Goal: Transaction & Acquisition: Purchase product/service

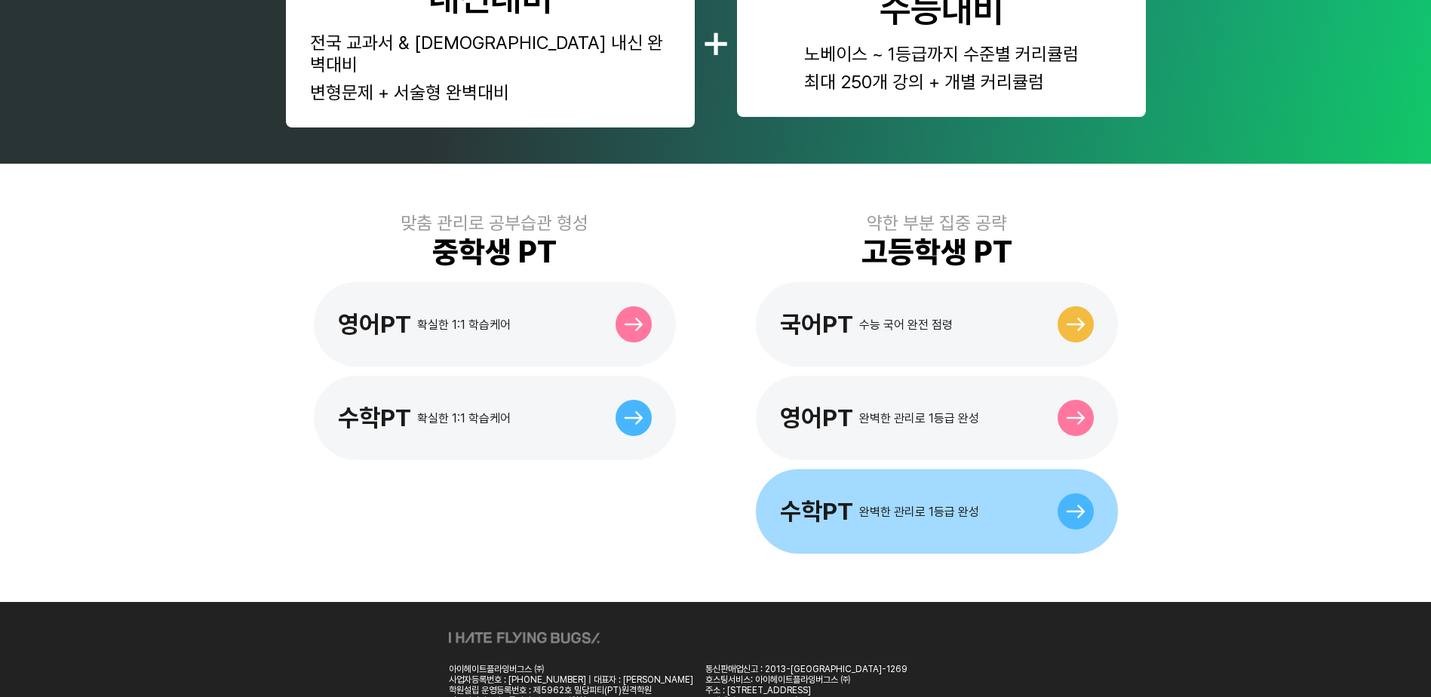
scroll to position [302, 0]
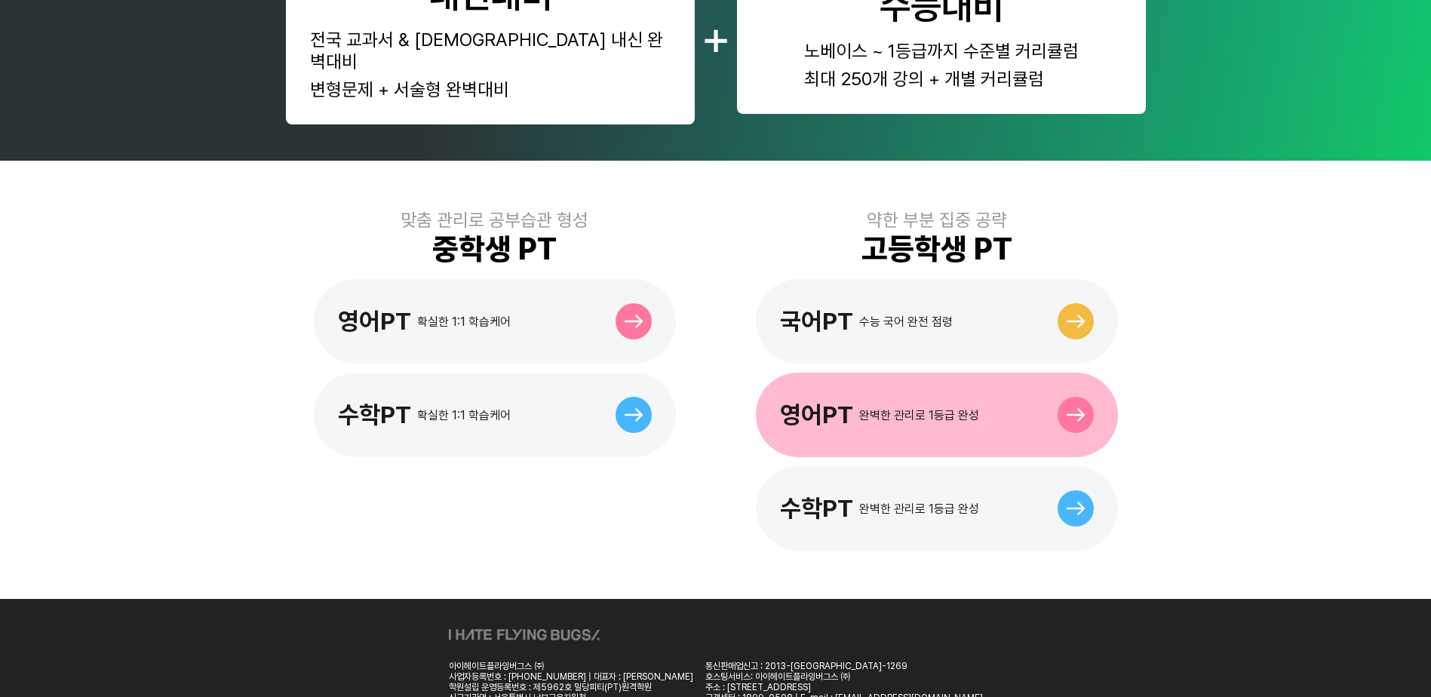
click at [883, 407] on div "영어PT 완벽한 관리로 1등급 완성" at bounding box center [937, 415] width 362 height 85
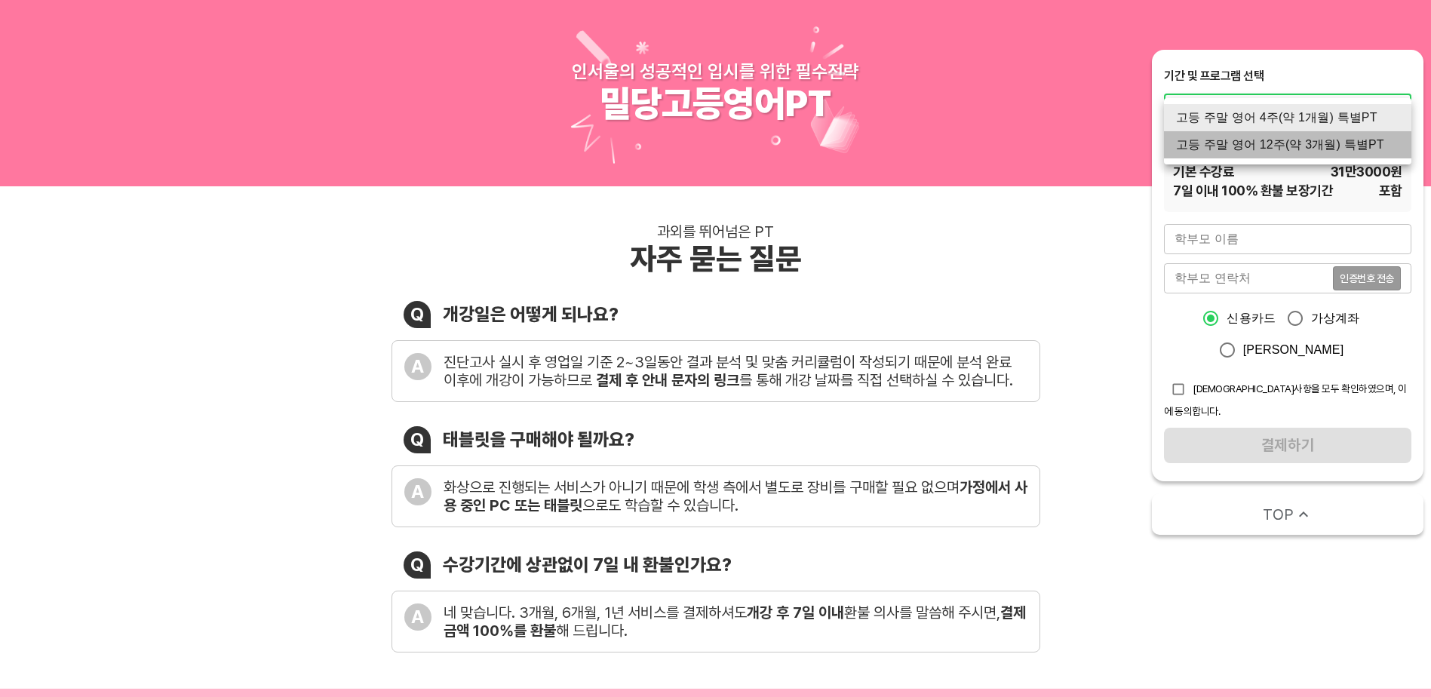
click at [1351, 146] on li "고등 주말 영어 12주(약 3개월) 특별PT" at bounding box center [1287, 144] width 247 height 27
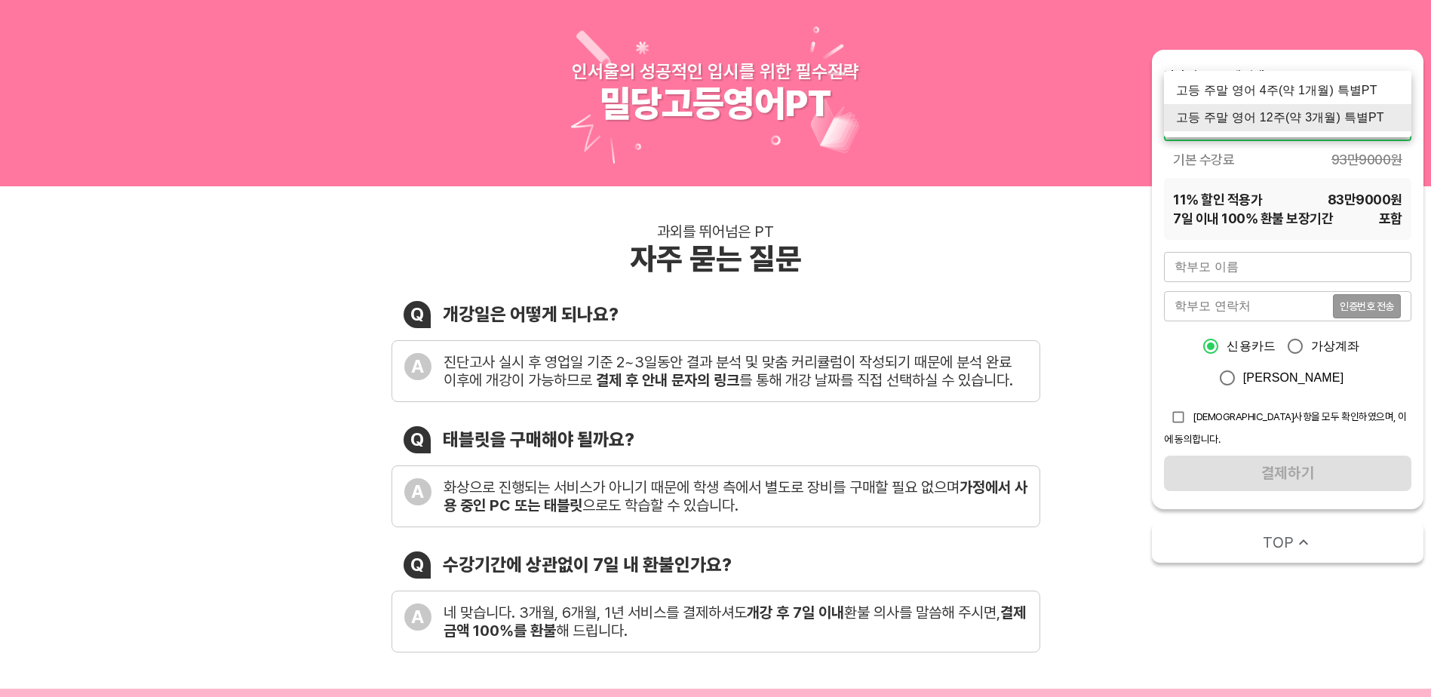
click at [1342, 88] on li "고등 주말 영어 4주(약 1개월) 특별PT" at bounding box center [1287, 90] width 247 height 27
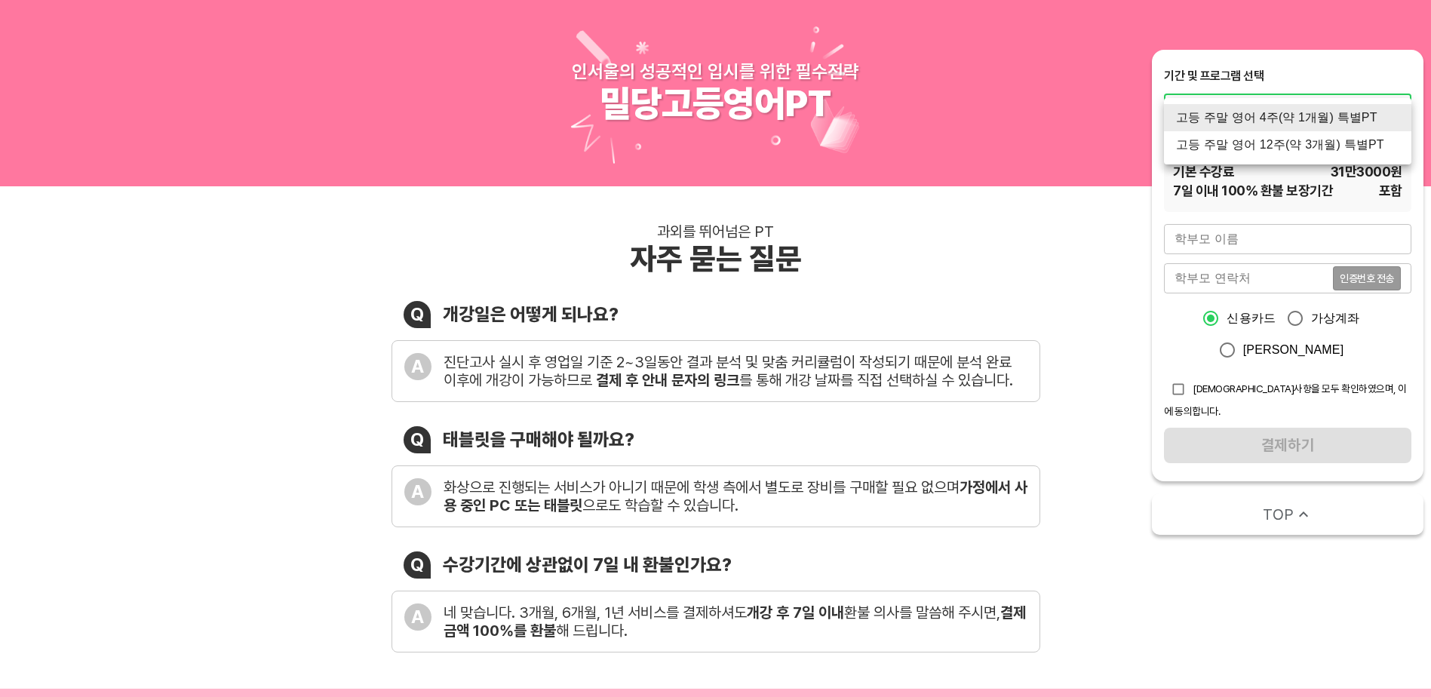
click at [1325, 115] on li "고등 주말 영어 4주(약 1개월) 특별PT" at bounding box center [1287, 117] width 247 height 27
click at [1320, 144] on li "고등 주말 영어 12주(약 3개월) 특별PT" at bounding box center [1287, 144] width 247 height 27
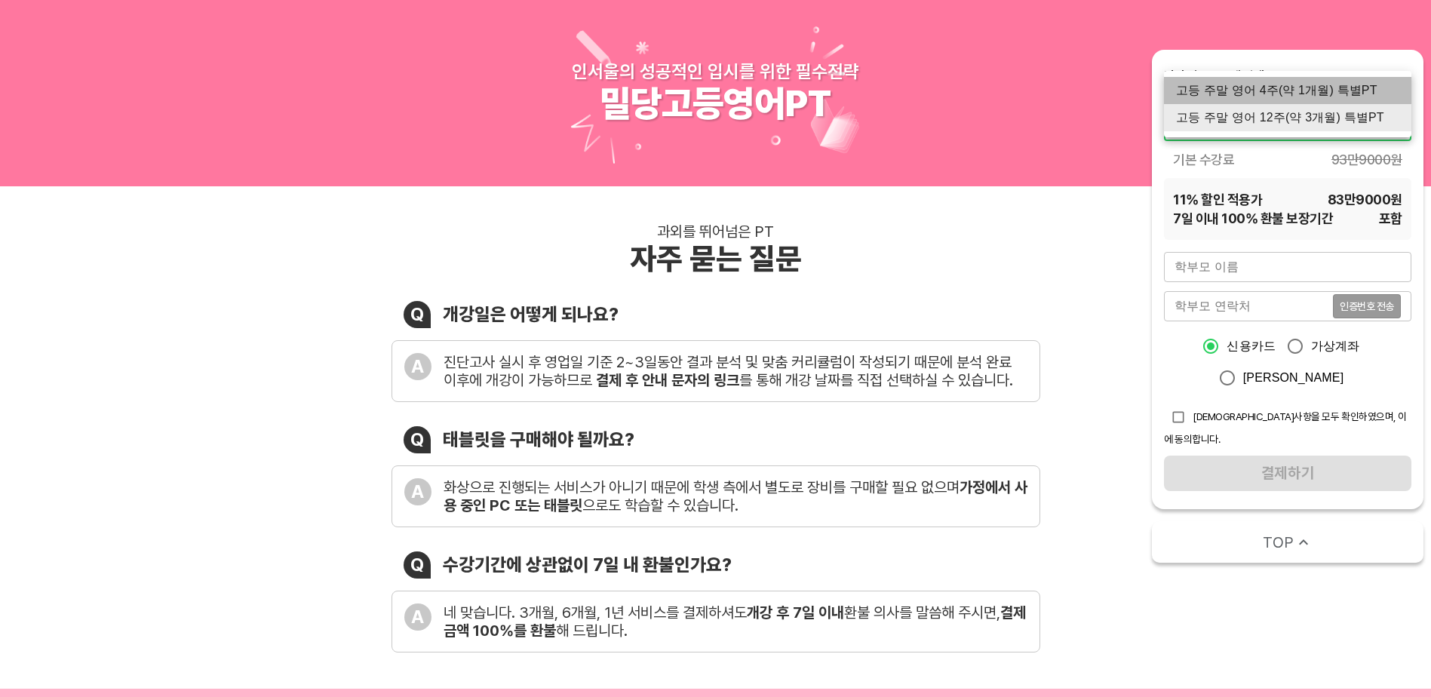
click at [1308, 88] on li "고등 주말 영어 4주(약 1개월) 특별PT" at bounding box center [1287, 90] width 247 height 27
type input "1012"
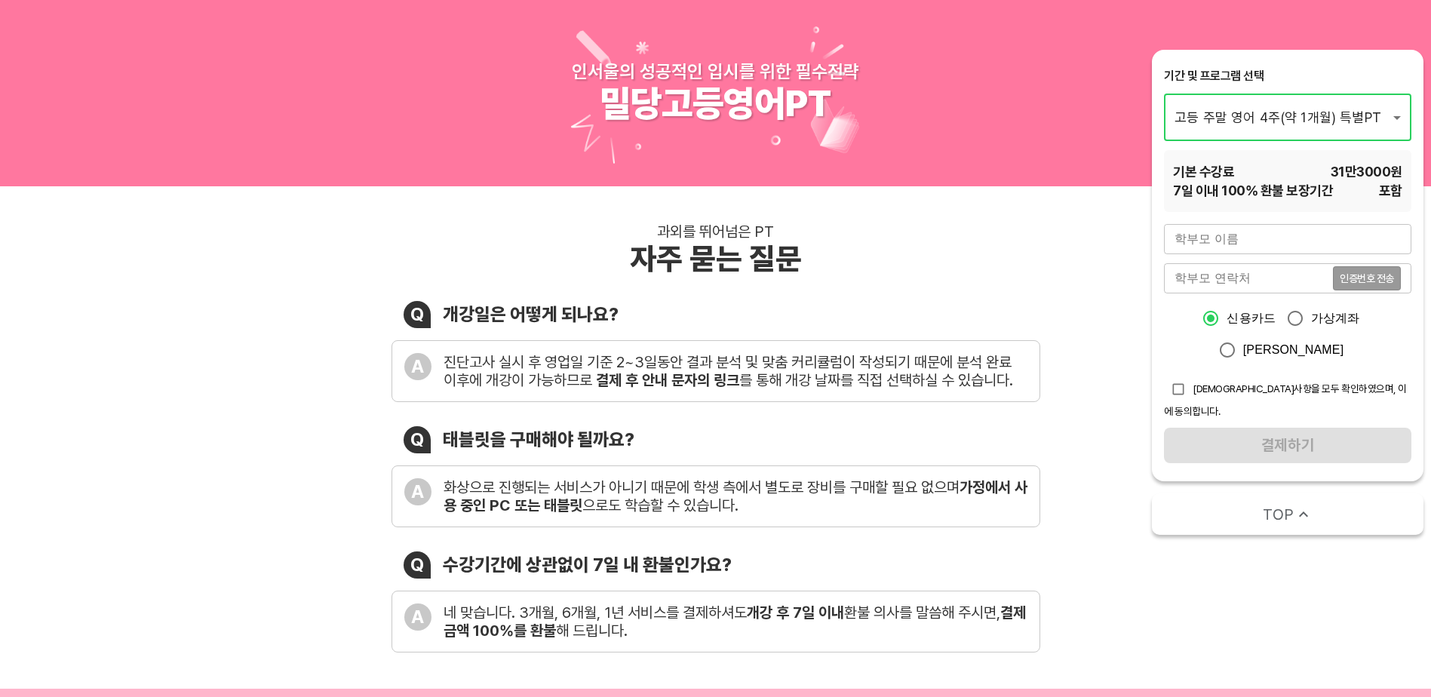
click at [1237, 235] on input "text" at bounding box center [1287, 239] width 247 height 30
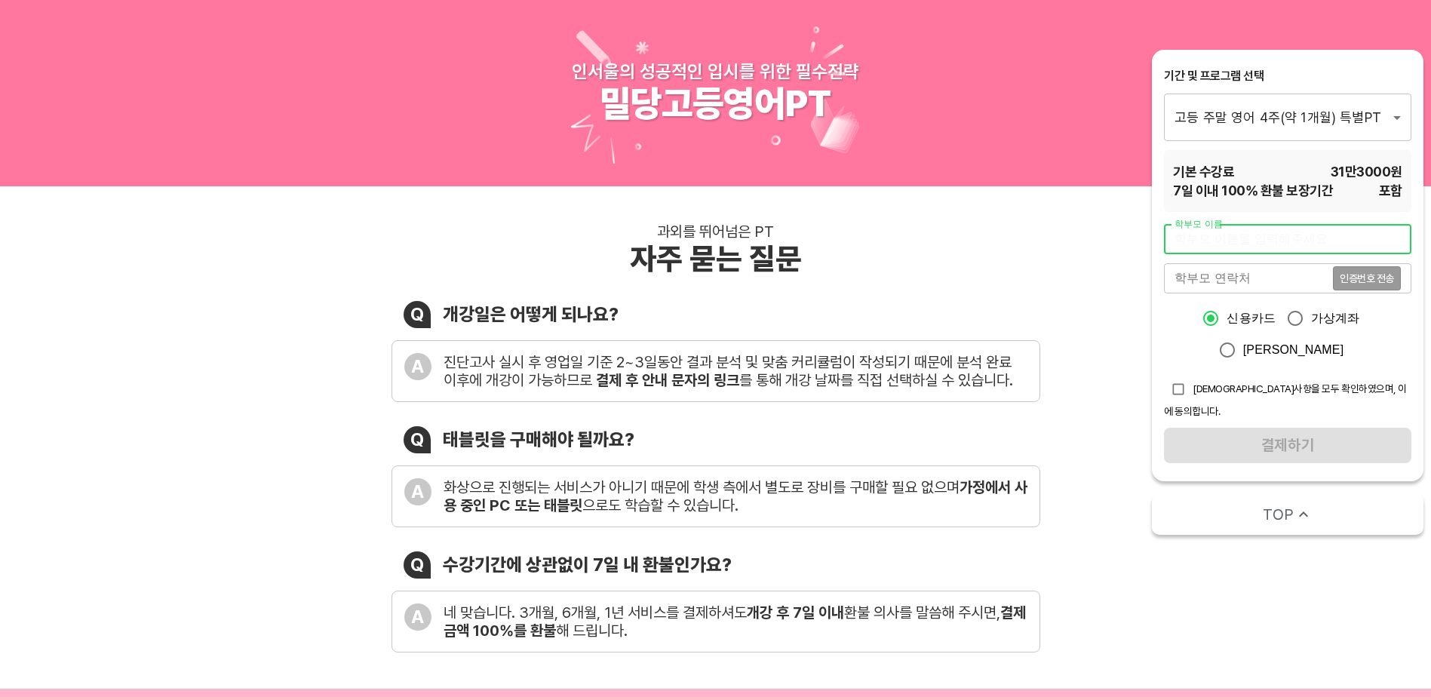
type input "현철호"
click at [1224, 271] on input "tel" at bounding box center [1248, 278] width 169 height 30
type input "01089297369"
click at [1179, 388] on input "checkbox" at bounding box center [1178, 389] width 29 height 29
checkbox input "true"
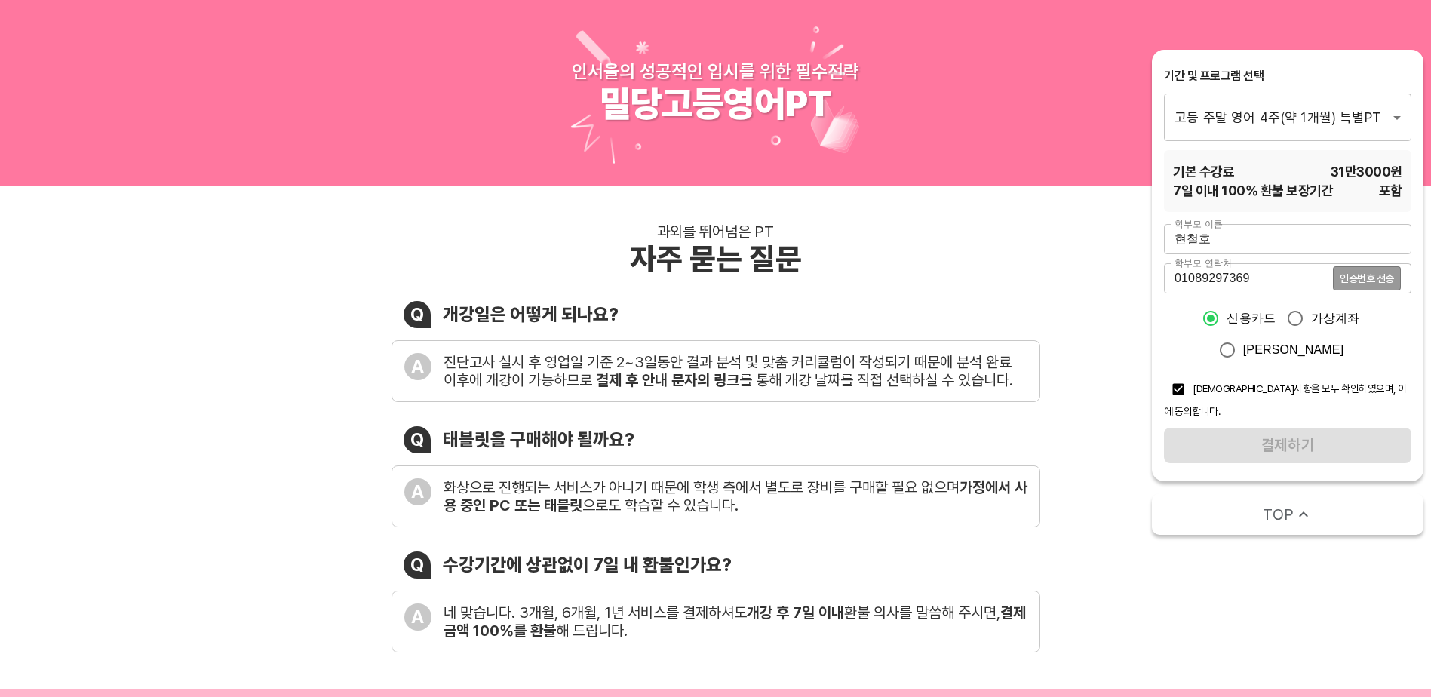
click at [1268, 432] on div "학부모 이름 현철호 학부모 이름 학부모 연락처 01089297369 인증번호 전송 학부모 연락처 신용카드 가상계좌 카카오페이 유의사항을 모두 …" at bounding box center [1287, 343] width 247 height 239
click at [1372, 273] on span "인증번호 전송" at bounding box center [1367, 278] width 54 height 11
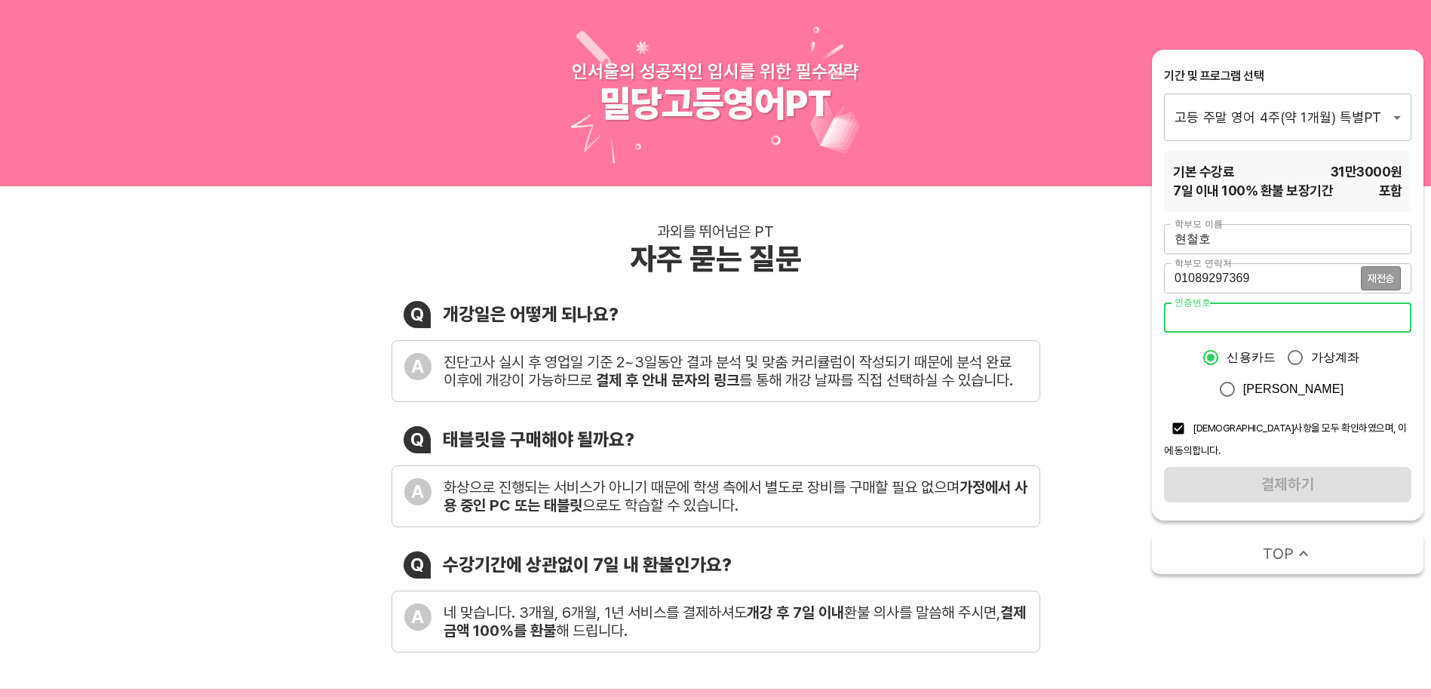
click at [1232, 323] on input "number" at bounding box center [1287, 318] width 247 height 30
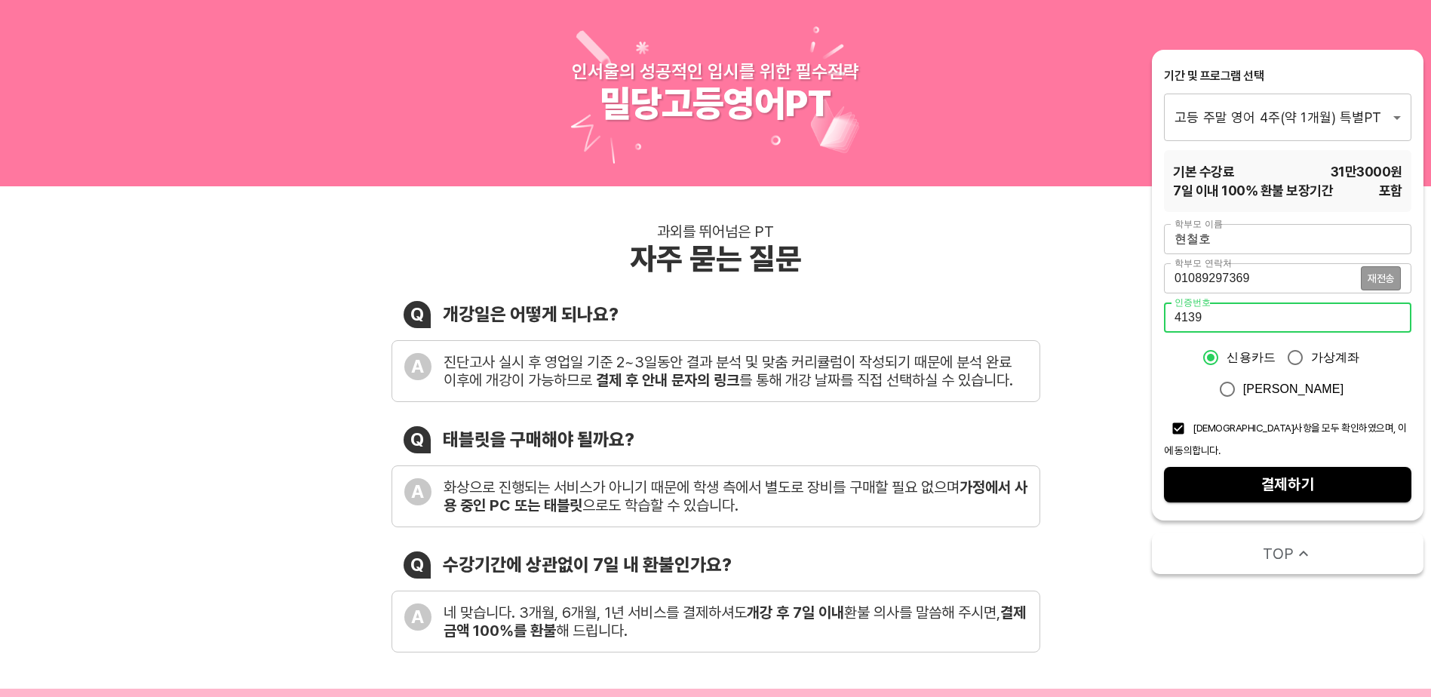
type input "4139"
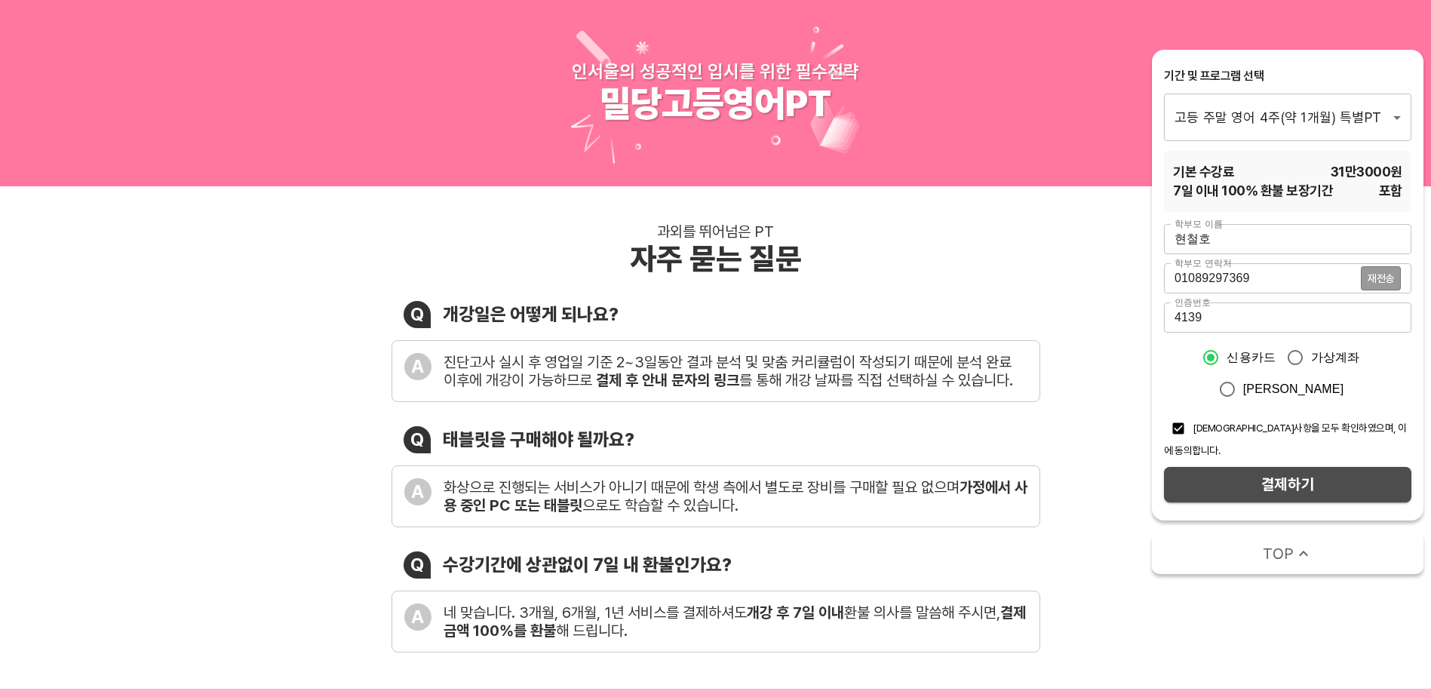
click at [1297, 472] on span "결제하기" at bounding box center [1287, 485] width 223 height 26
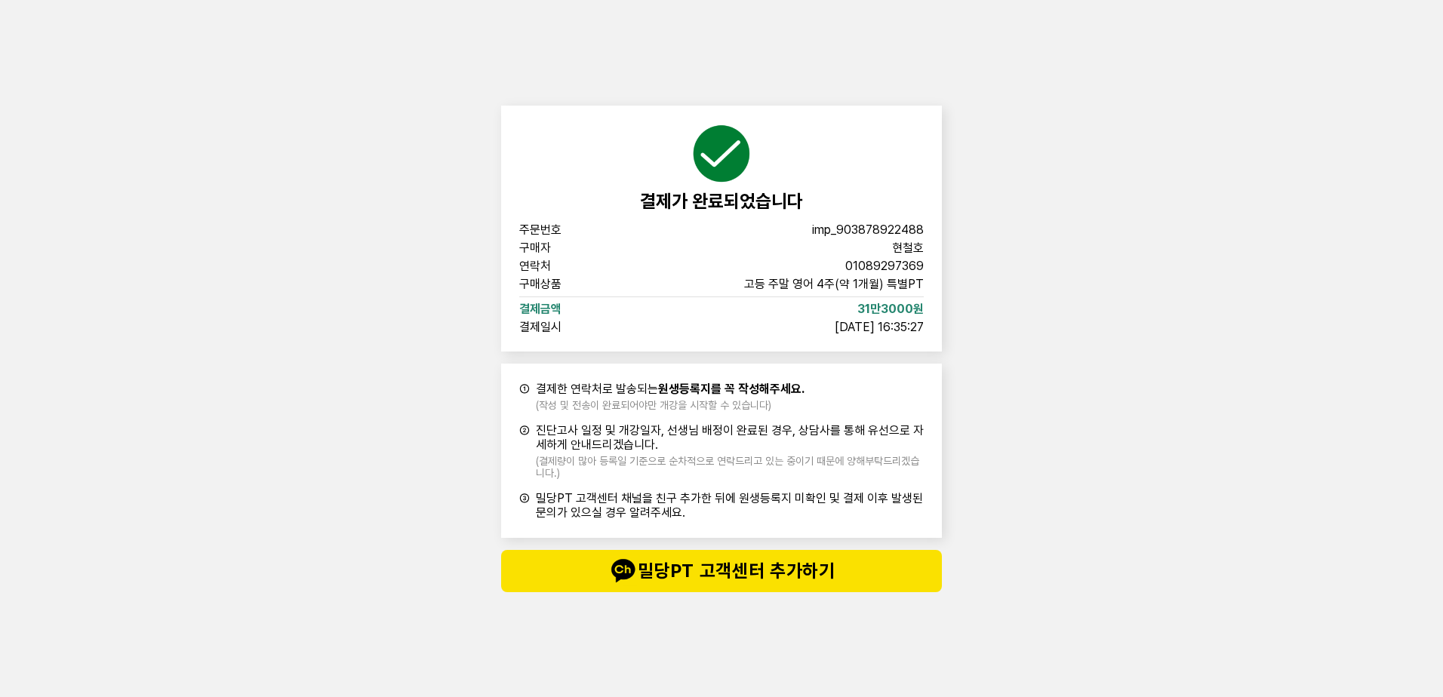
click at [1155, 352] on div "결제가 완료되었습니다 주문번호 imp_[PHONE_NUMBER] 구매자 현철호 연락처 01089297369 구매상품 고등 주말 영어 4주(약 …" at bounding box center [721, 348] width 1443 height 697
click at [860, 567] on span "밀당PT 고객센터 추가하기" at bounding box center [721, 571] width 380 height 30
drag, startPoint x: 721, startPoint y: 277, endPoint x: 939, endPoint y: 287, distance: 217.5
click at [939, 287] on div "결제가 완료되었습니다 주문번호 imp_903878922488 구매자 현철호 연락처 01089297369 구매상품 고등 주말 영어 4주(약 1개…" at bounding box center [721, 229] width 441 height 246
drag, startPoint x: 939, startPoint y: 287, endPoint x: 870, endPoint y: 289, distance: 68.7
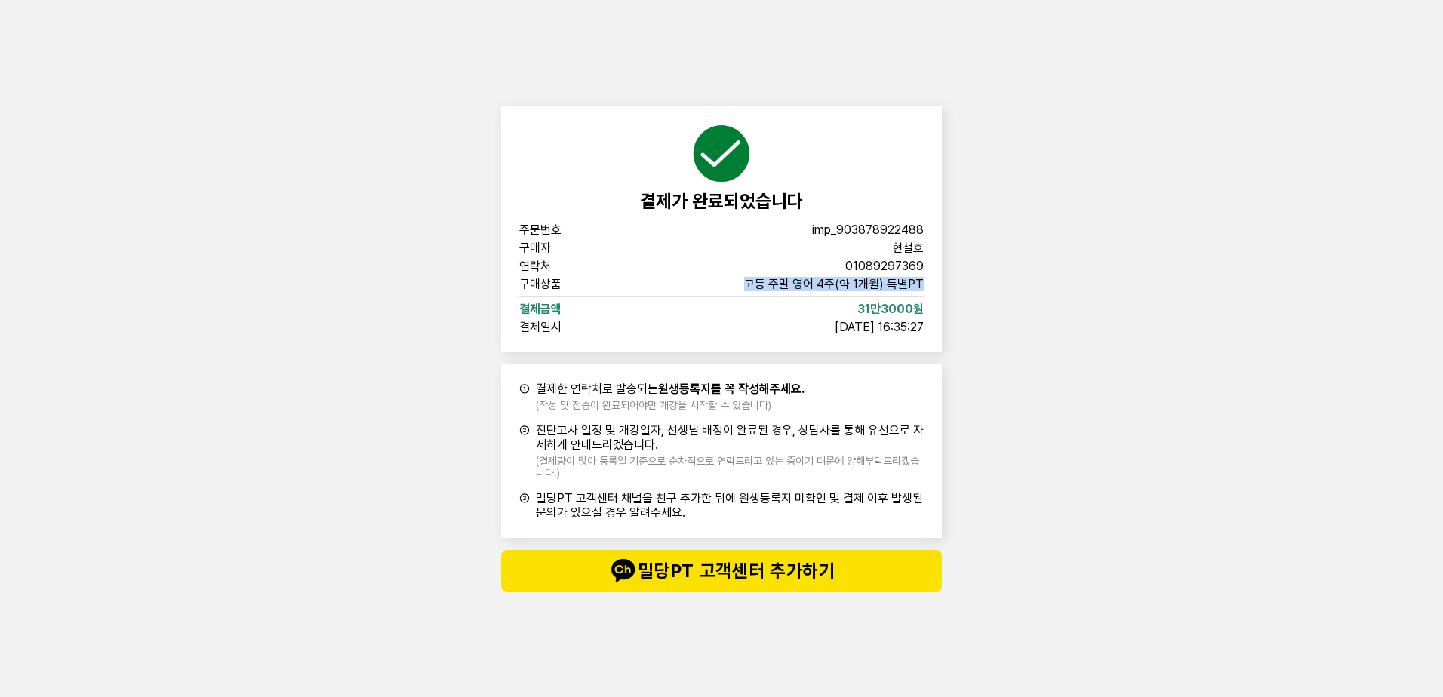
click at [871, 289] on span "고등 주말 영어 4주(약 1개월) 특별PT" at bounding box center [834, 284] width 180 height 12
click at [322, 247] on div "결제가 완료되었습니다 주문번호 imp_903878922488 구매자 현철호 연락처 01089297369 구매상품 고등 주말 영어 4주(약 1개…" at bounding box center [721, 348] width 1443 height 697
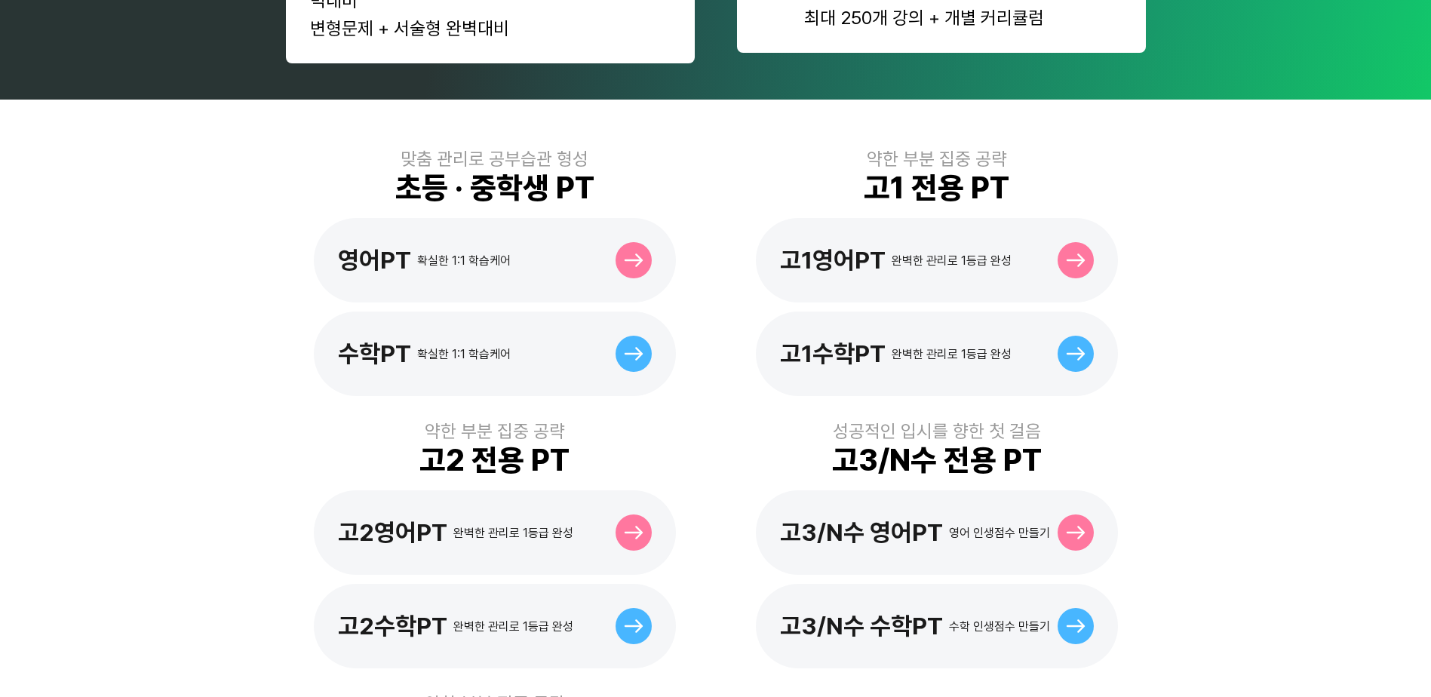
scroll to position [604, 0]
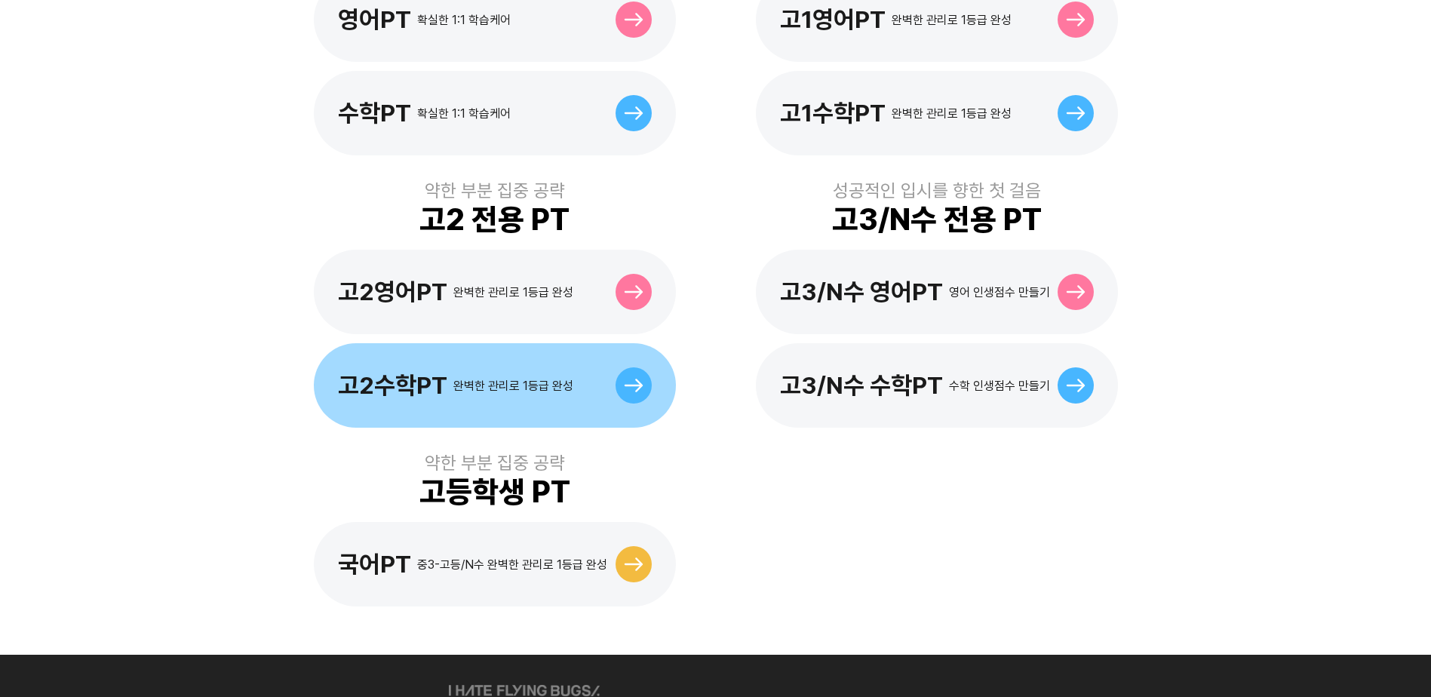
click at [492, 379] on div "완벽한 관리로 1등급 완성" at bounding box center [513, 386] width 120 height 14
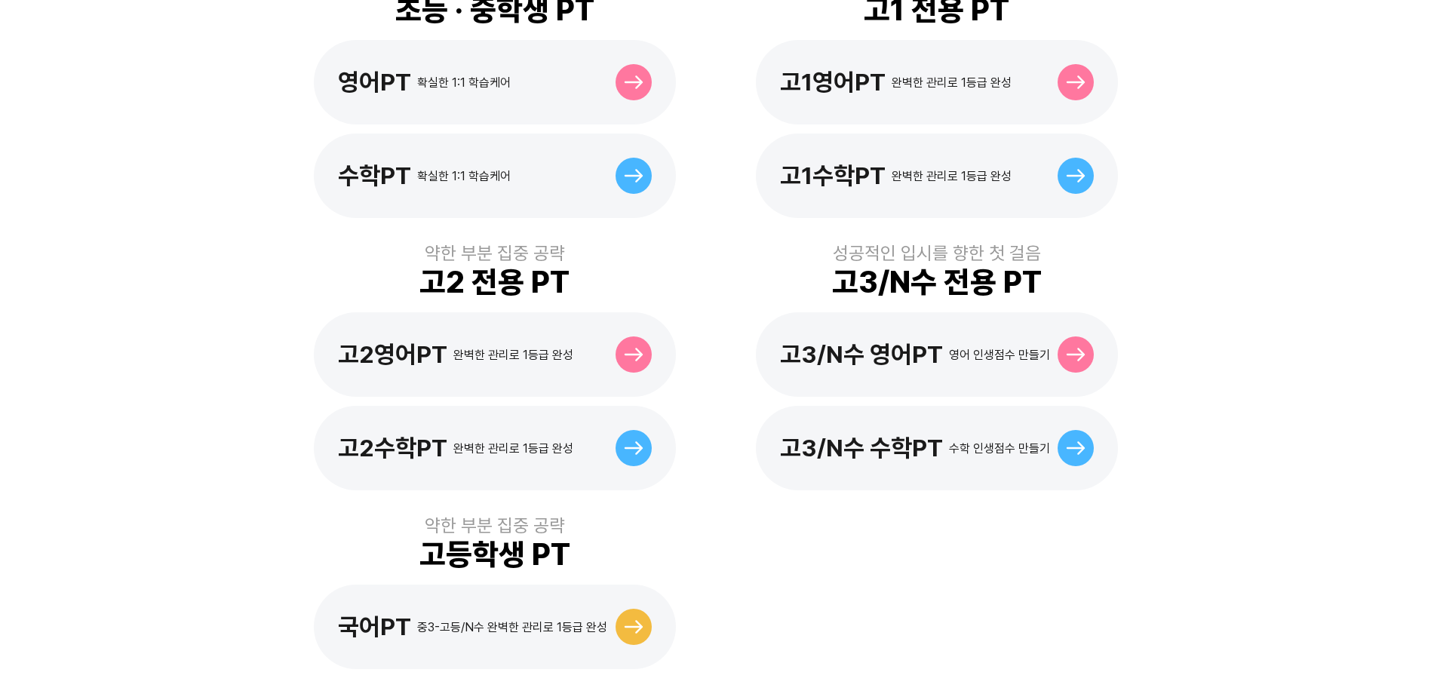
scroll to position [604, 0]
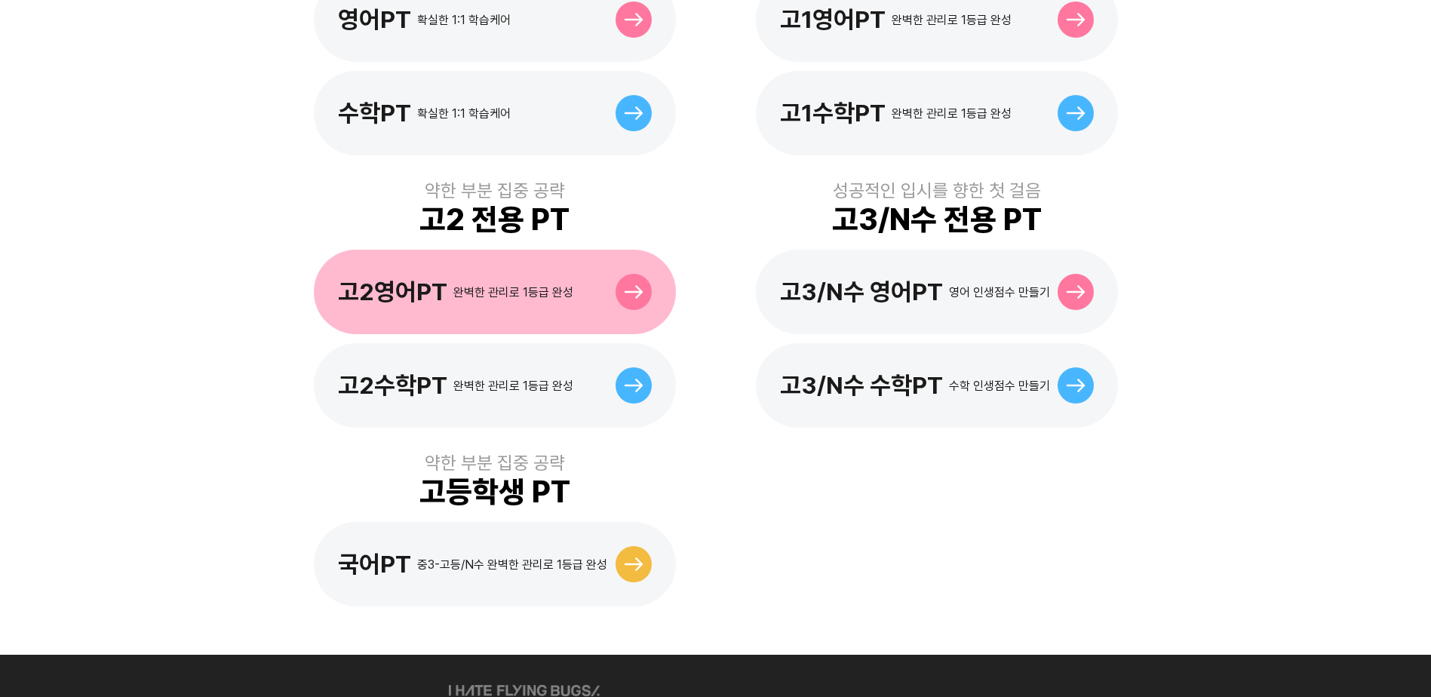
click at [632, 285] on icon at bounding box center [633, 292] width 18 height 14
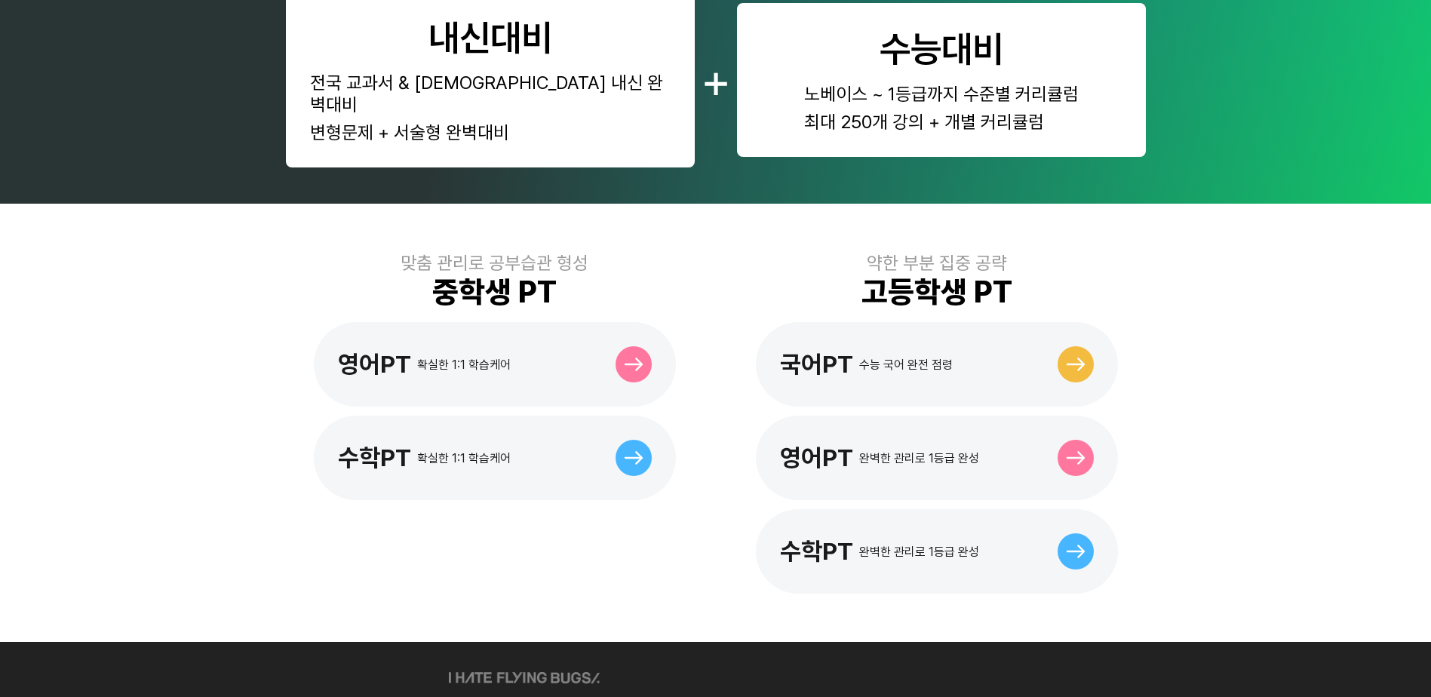
scroll to position [302, 0]
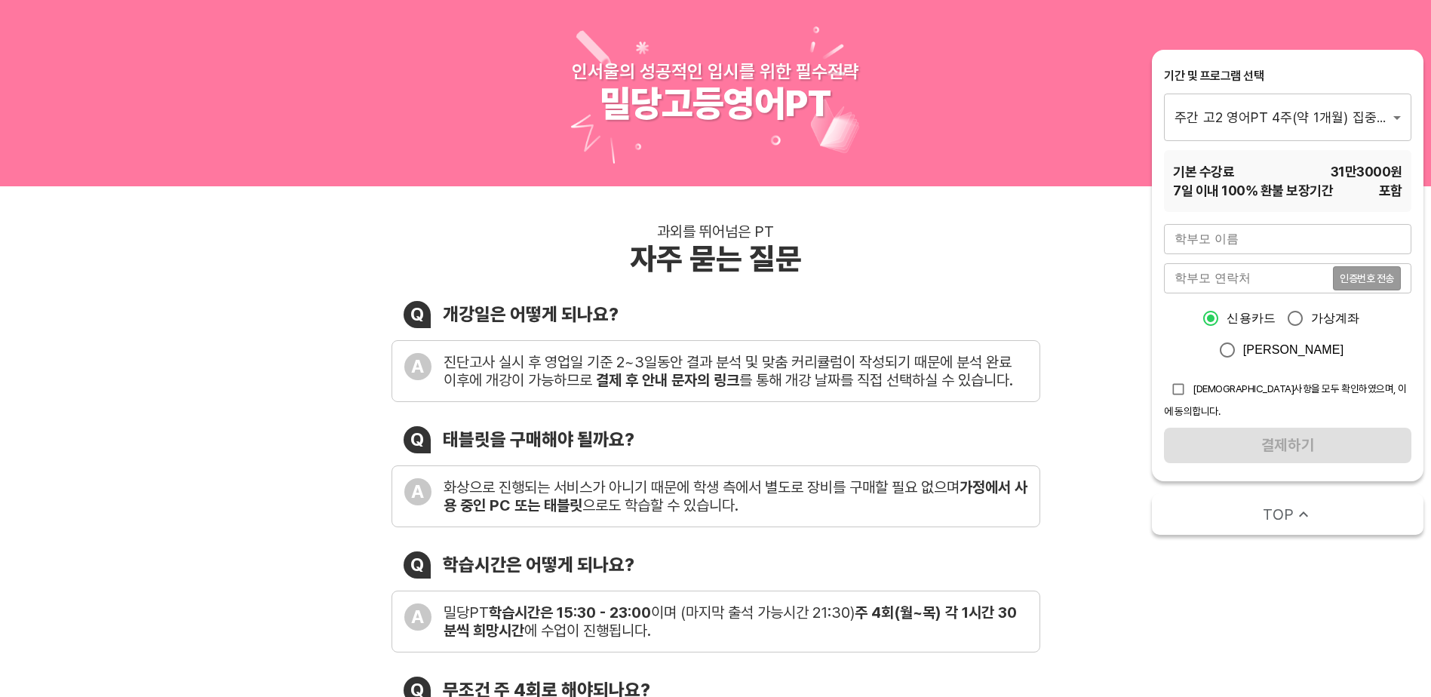
click at [1286, 234] on input "text" at bounding box center [1287, 239] width 247 height 30
type input "현철호"
click at [1231, 276] on input "tel" at bounding box center [1248, 278] width 169 height 30
type input "01089297369"
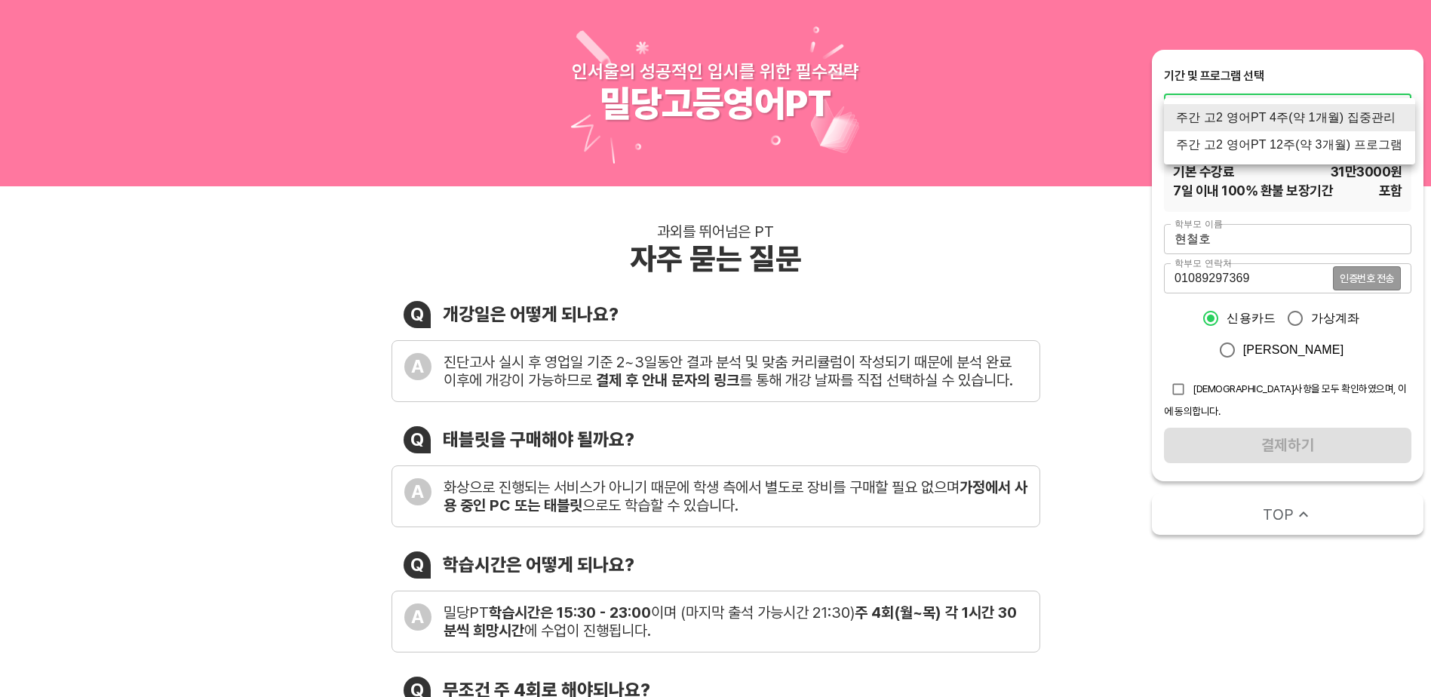
click at [987, 229] on div at bounding box center [715, 348] width 1431 height 697
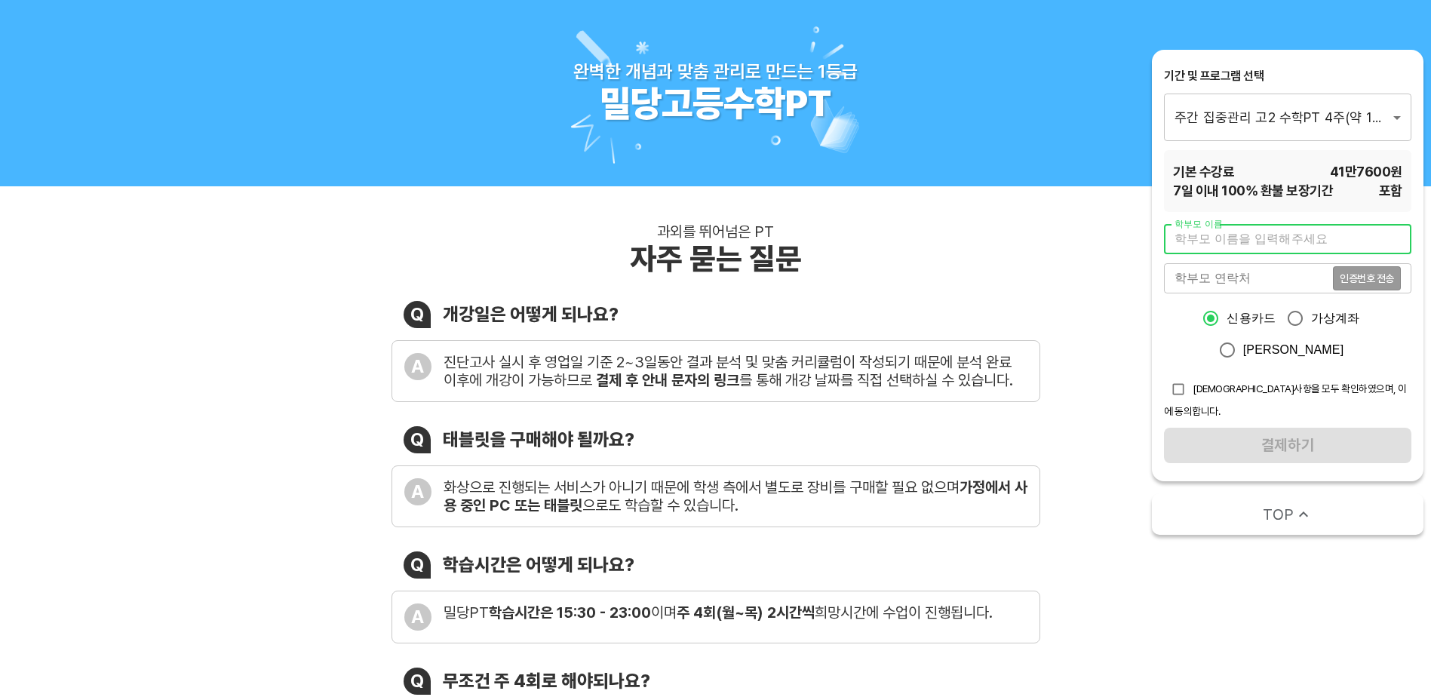
click at [1289, 233] on input "text" at bounding box center [1287, 239] width 247 height 30
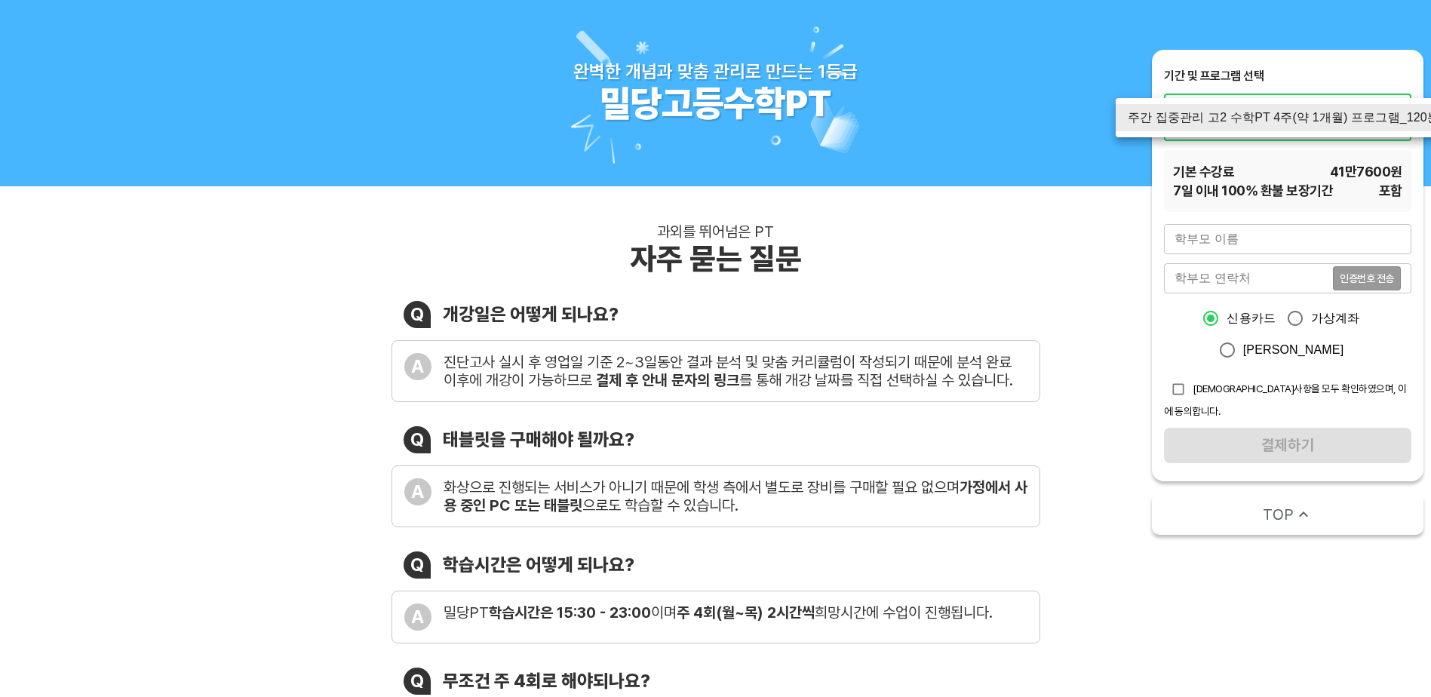
click at [1255, 238] on div at bounding box center [715, 348] width 1431 height 697
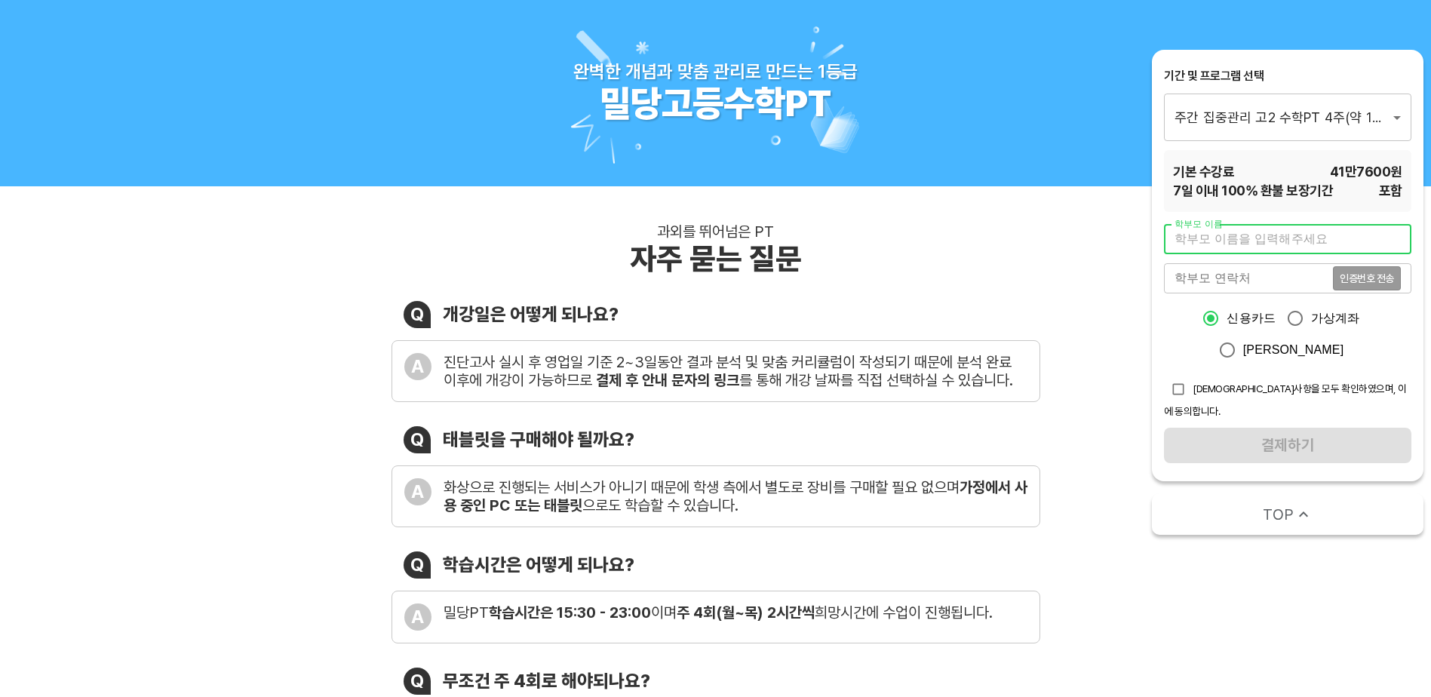
click at [1245, 240] on input "text" at bounding box center [1287, 239] width 247 height 30
type input "g"
type input "현철호"
drag, startPoint x: 1225, startPoint y: 264, endPoint x: 1237, endPoint y: 271, distance: 14.5
click at [1225, 264] on input "tel" at bounding box center [1248, 278] width 169 height 30
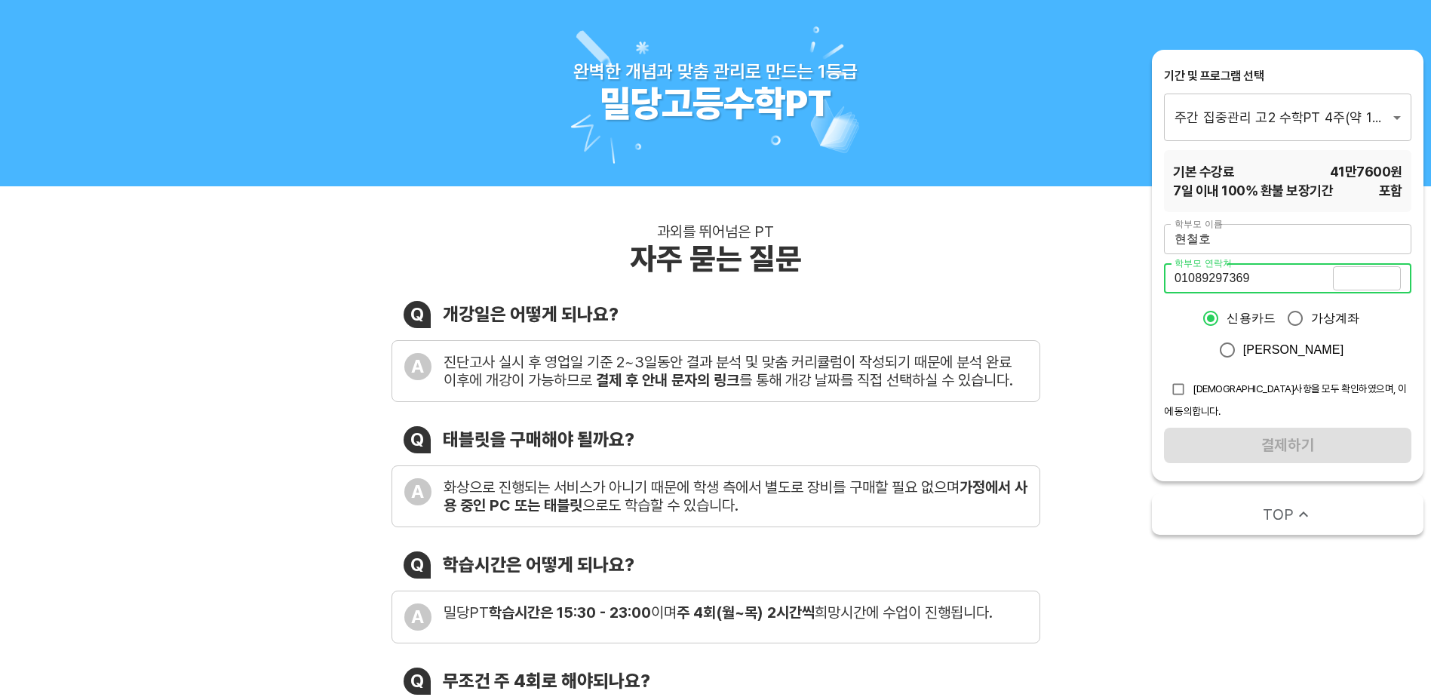
type input "01089297369"
click at [1364, 275] on span "인증번호 전송" at bounding box center [1367, 278] width 54 height 11
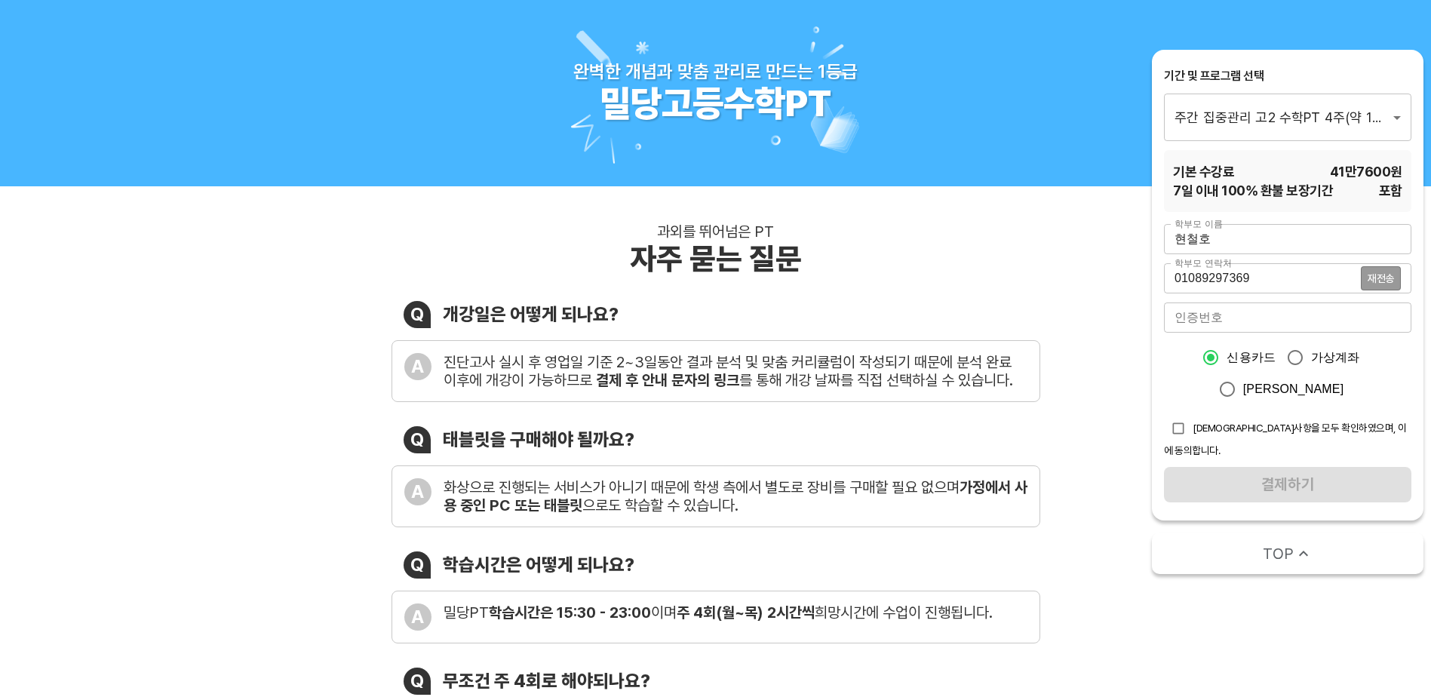
click at [1179, 430] on input "checkbox" at bounding box center [1178, 428] width 29 height 29
checkbox input "true"
click at [1234, 323] on input "number" at bounding box center [1287, 318] width 247 height 30
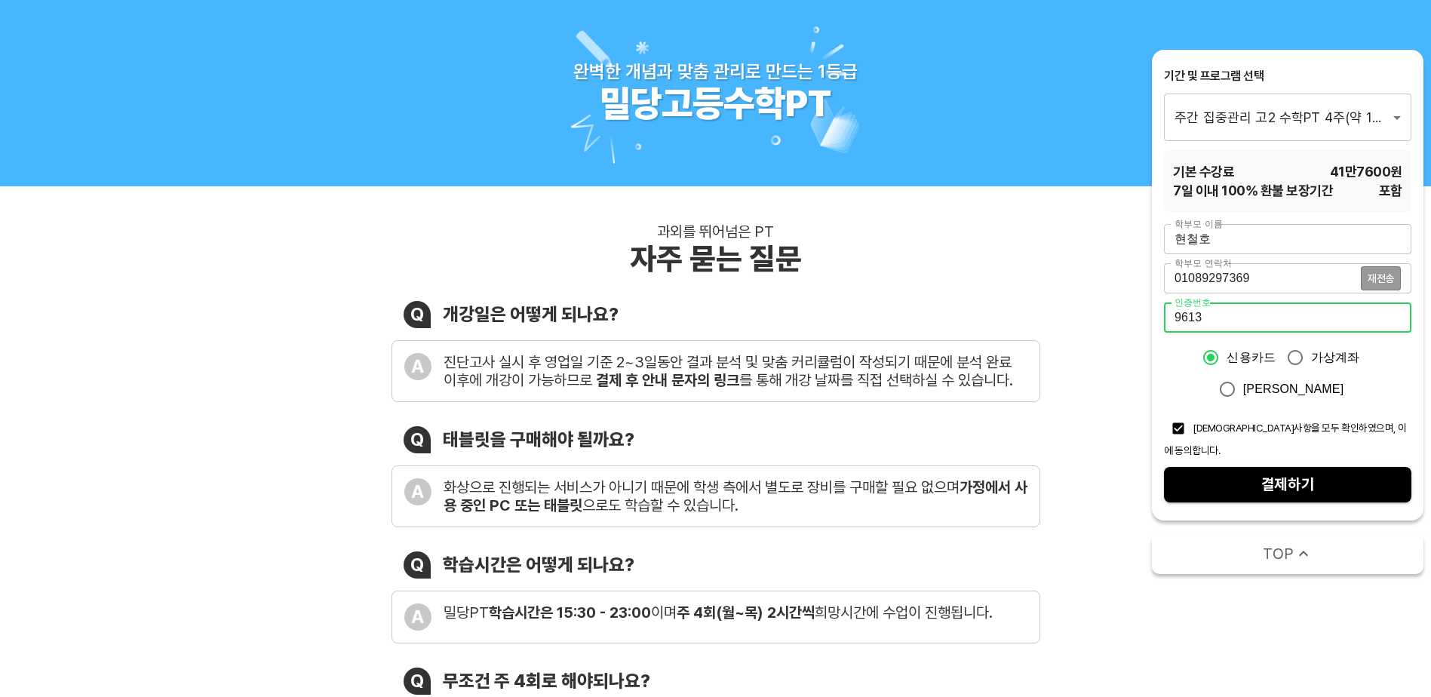
type input "9613"
click at [1265, 472] on span "결제하기" at bounding box center [1287, 485] width 223 height 26
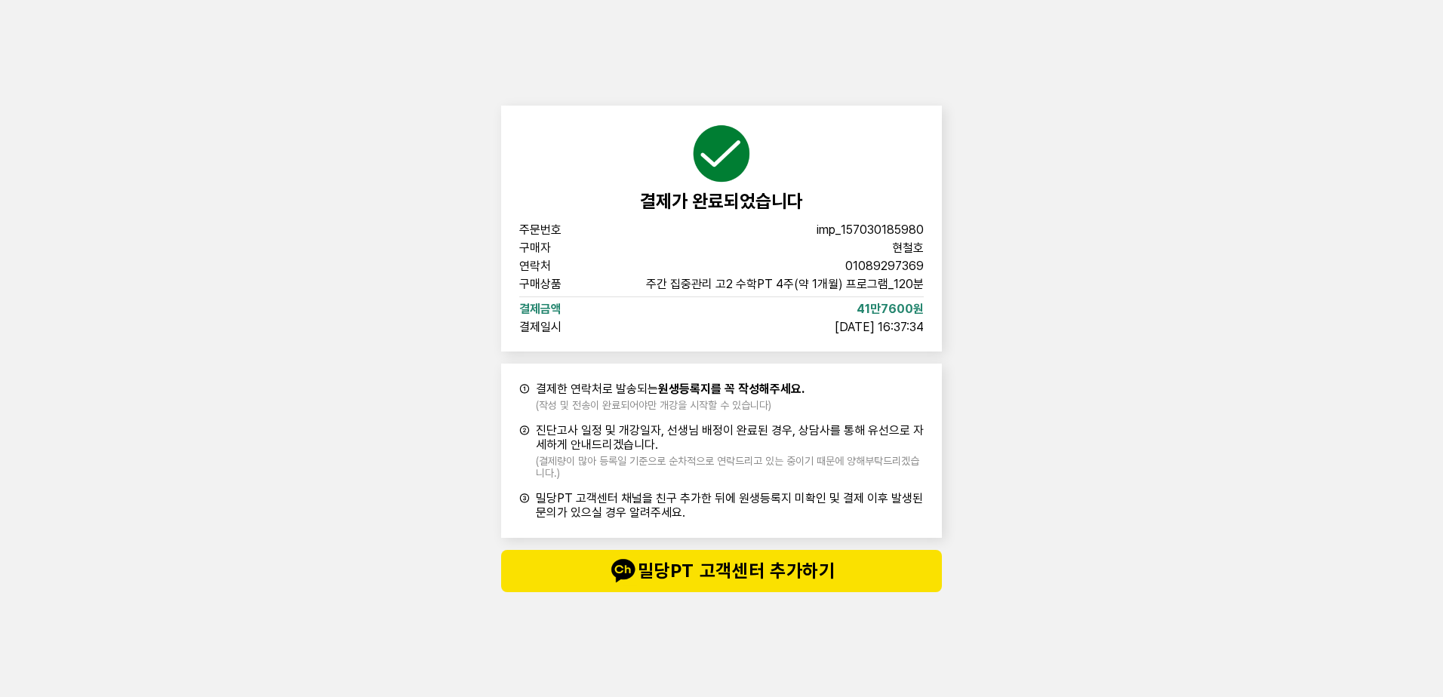
click at [1085, 534] on div "결제가 완료되었습니다 주문번호 imp_[PHONE_NUMBER] 구매자 현철호 연락처 01089297369 구매상품 주간 집중관리 고2 수학P…" at bounding box center [721, 348] width 1443 height 697
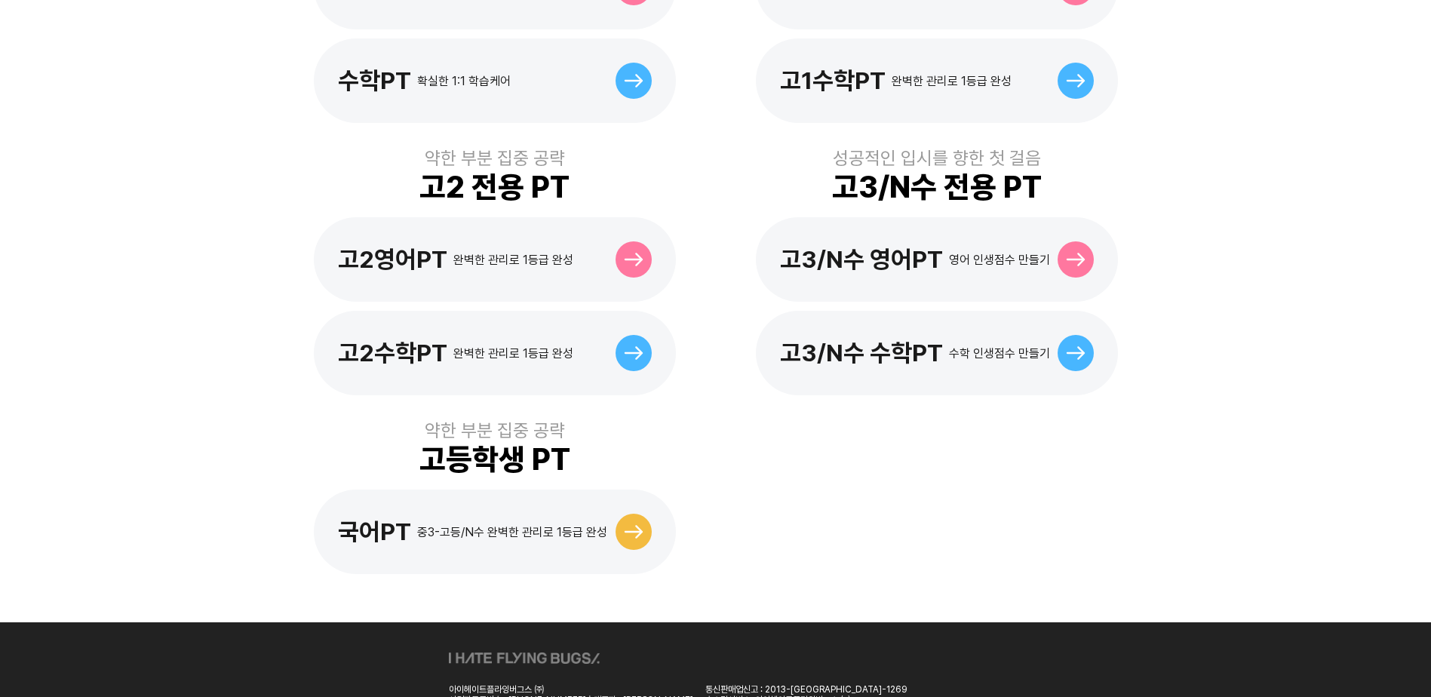
scroll to position [679, 0]
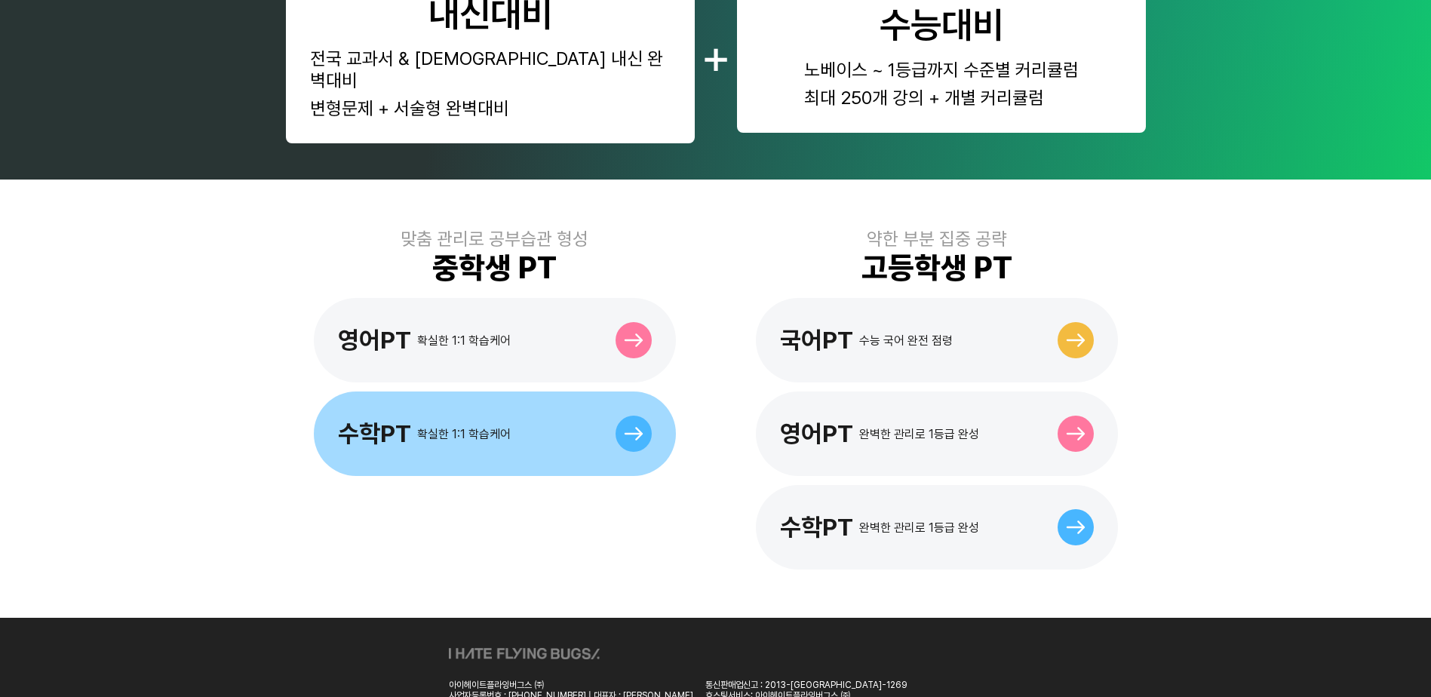
scroll to position [345, 0]
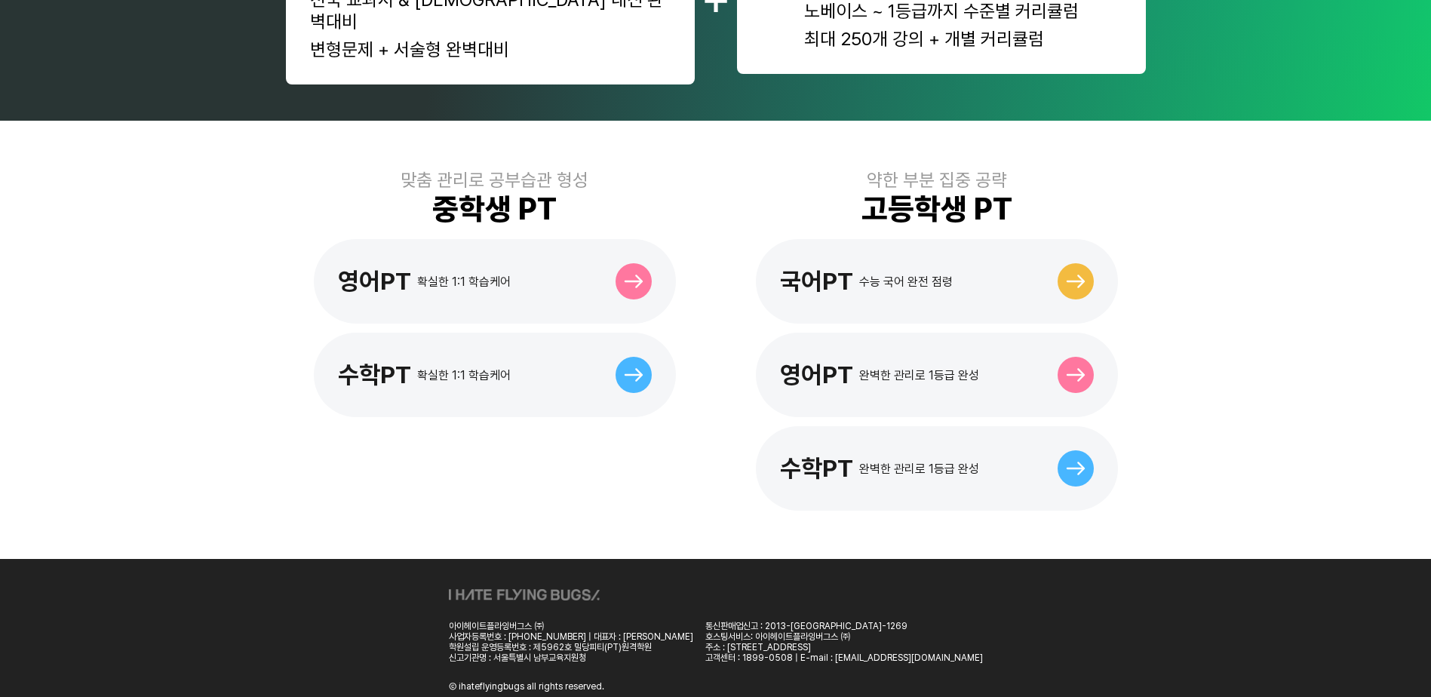
scroll to position [345, 0]
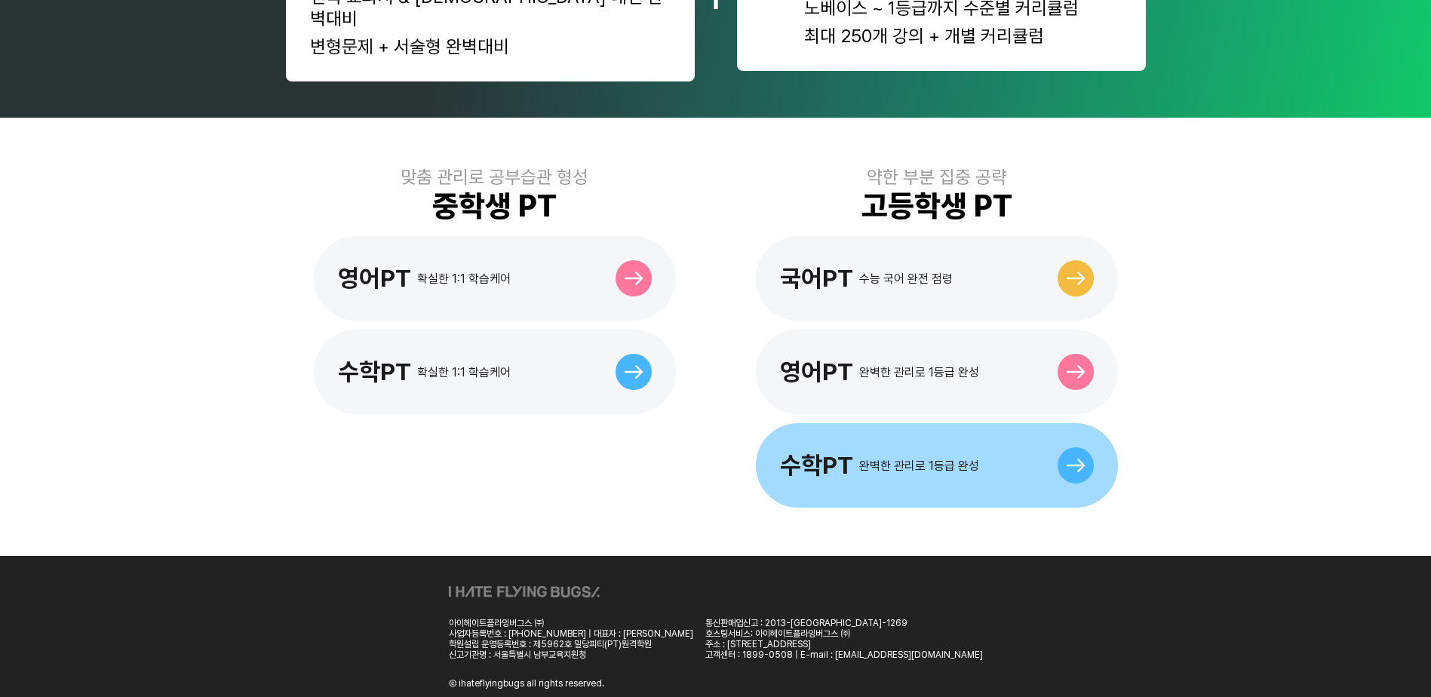
click at [945, 459] on div "완벽한 관리로 1등급 완성" at bounding box center [919, 466] width 120 height 14
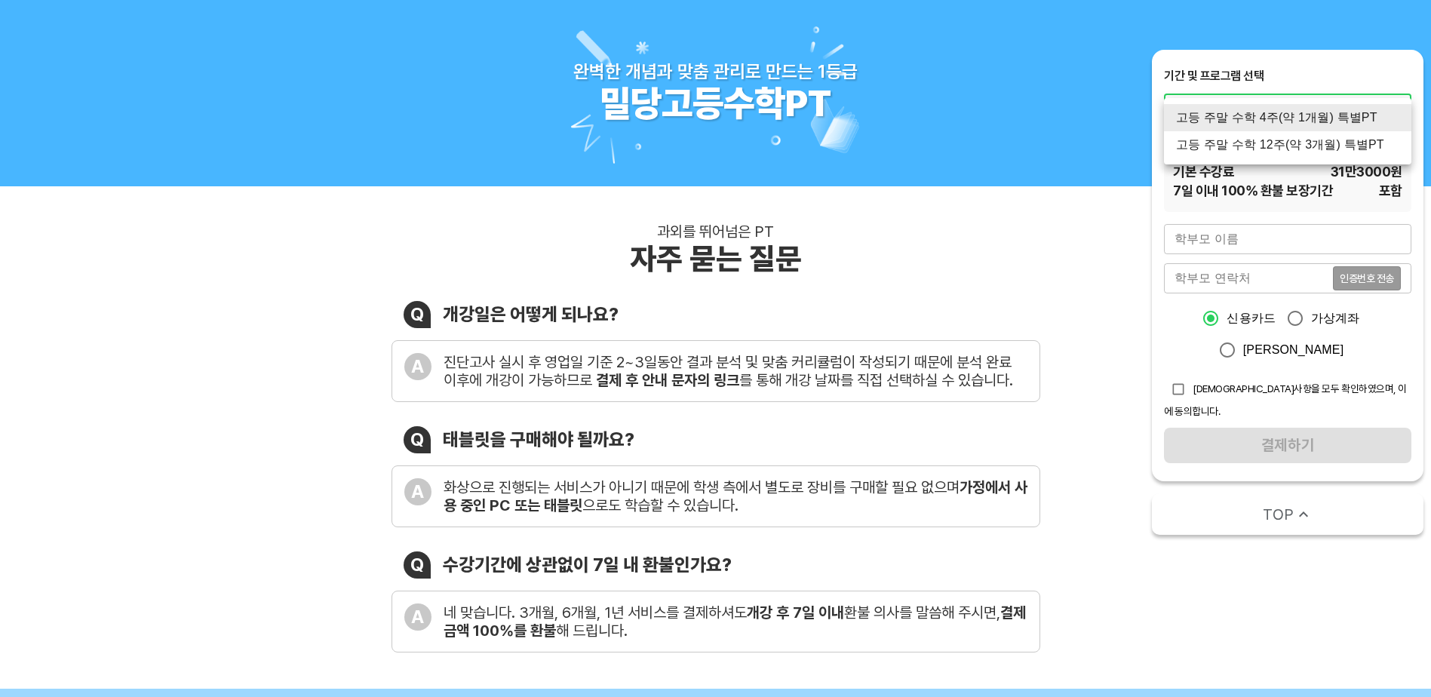
click at [1285, 118] on li "고등 주말 수학 4주(약 1개월) 특별PT" at bounding box center [1287, 117] width 247 height 27
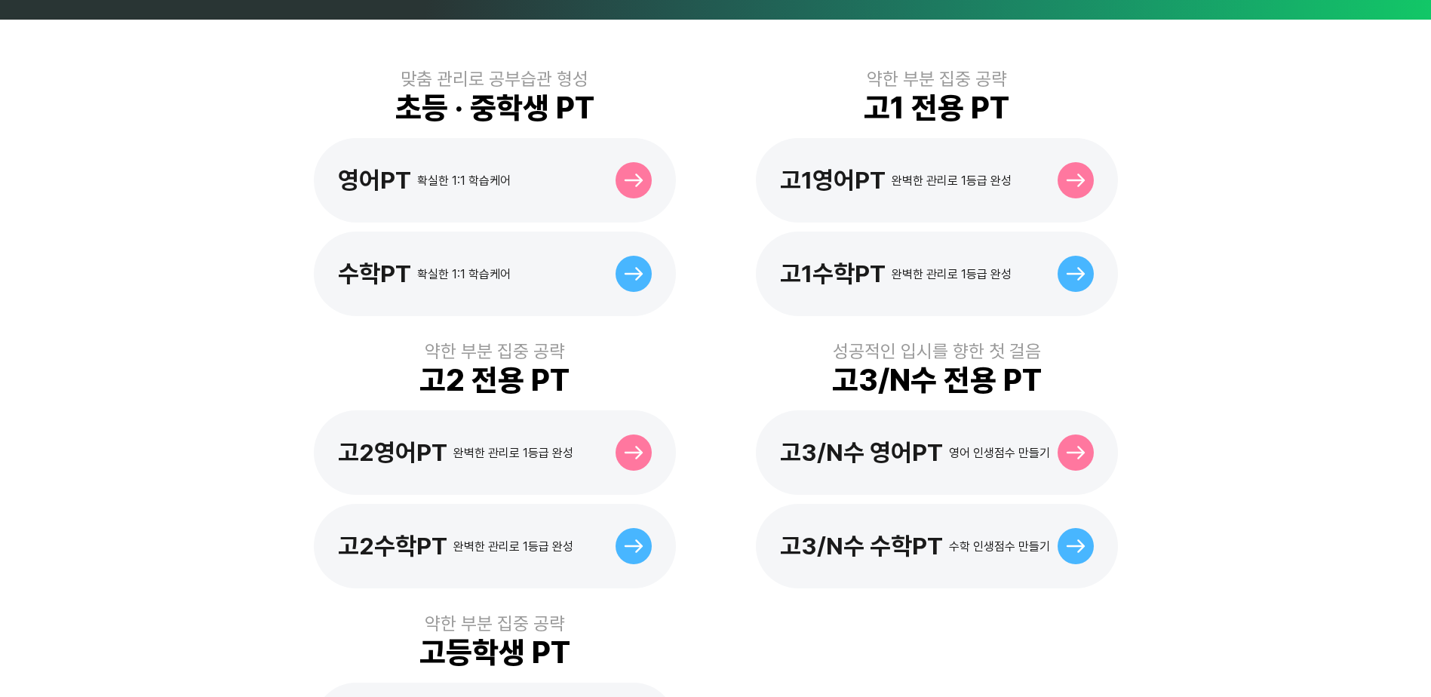
scroll to position [401, 0]
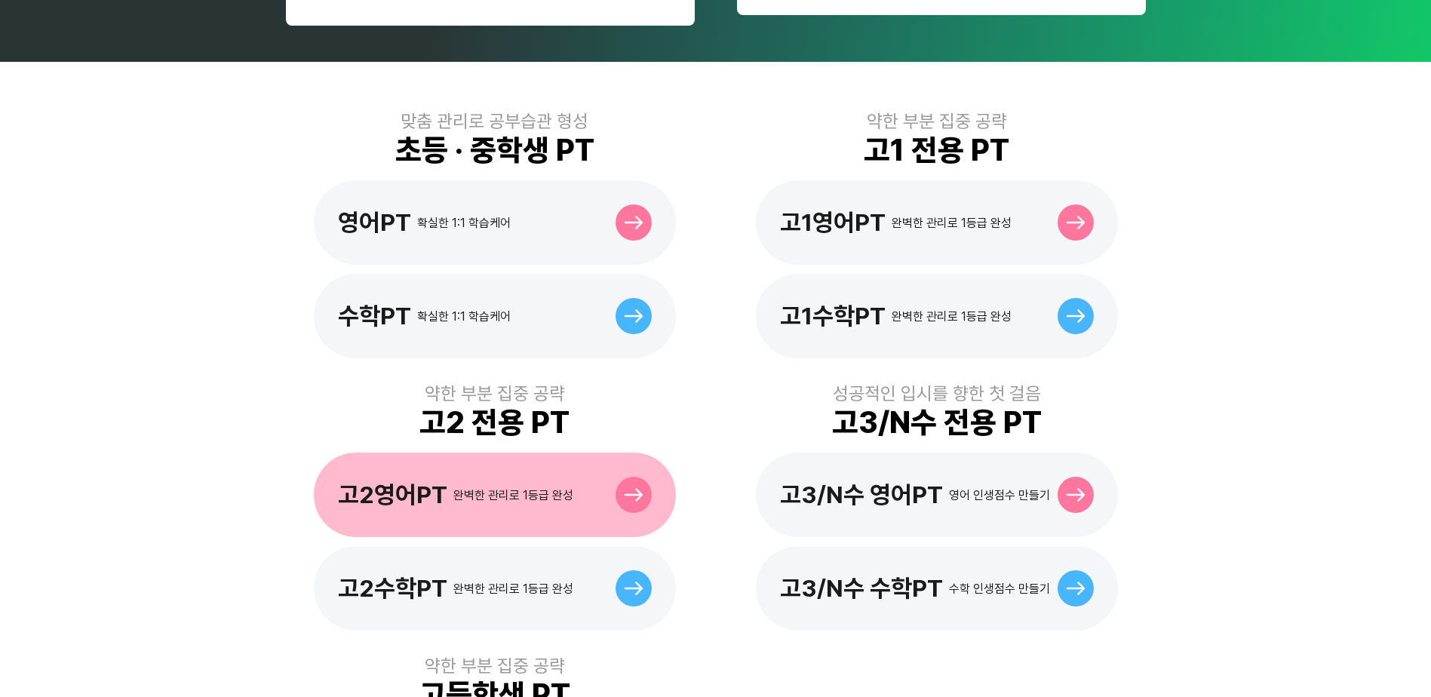
click at [485, 484] on div "고2영어PT 완벽한 관리로 1등급 완성" at bounding box center [455, 495] width 235 height 29
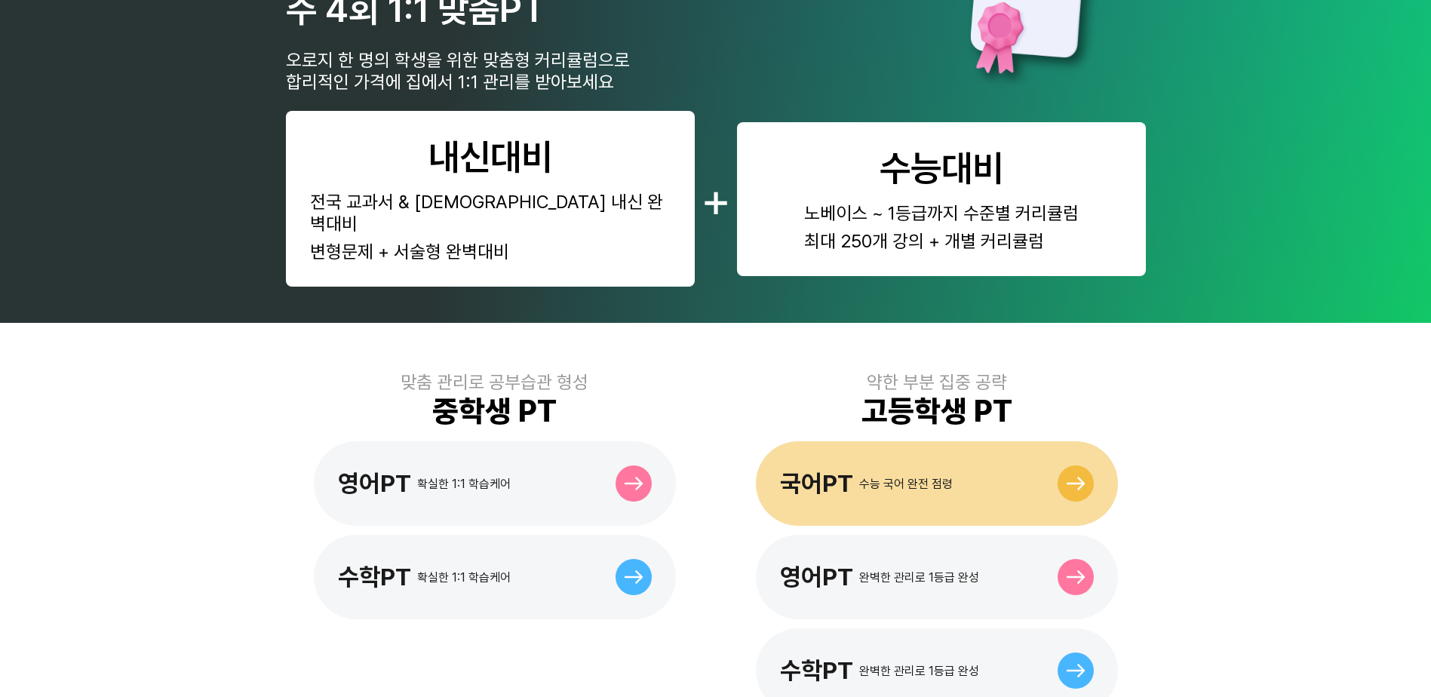
scroll to position [269, 0]
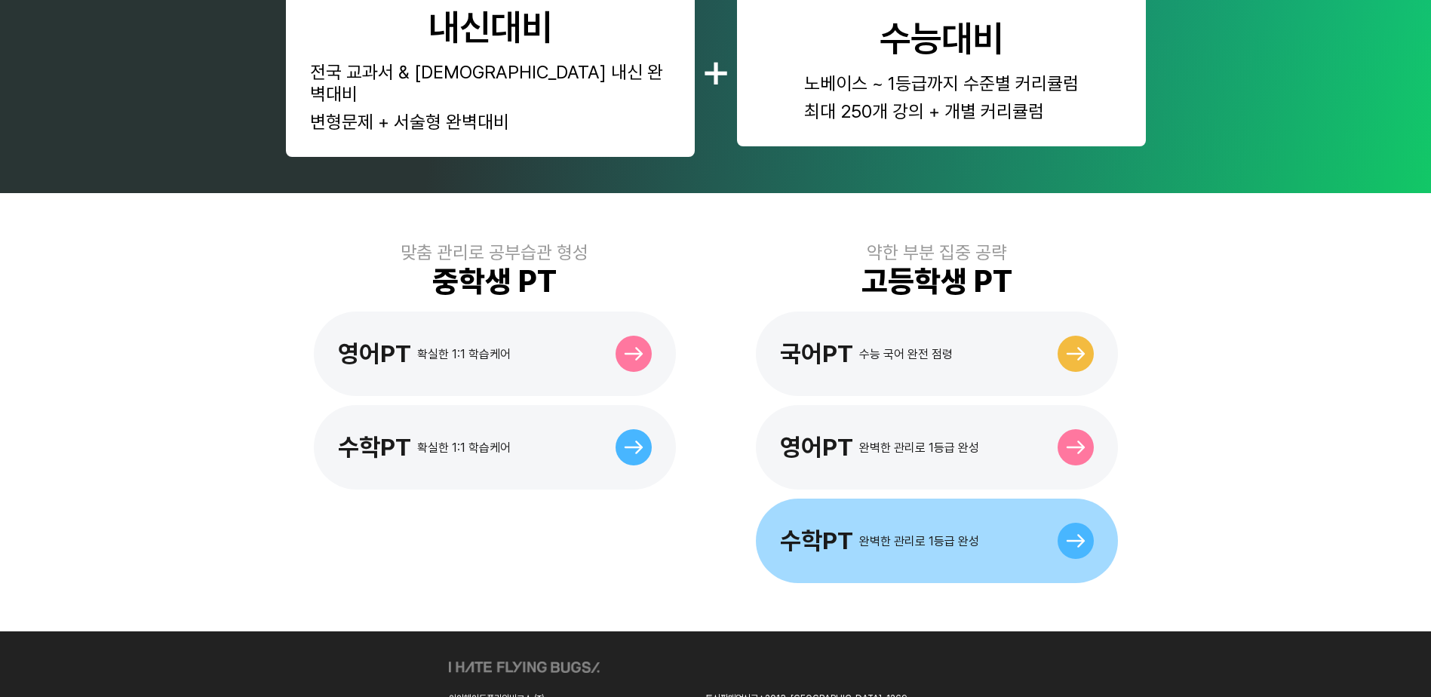
click at [919, 534] on div "완벽한 관리로 1등급 완성" at bounding box center [919, 541] width 120 height 14
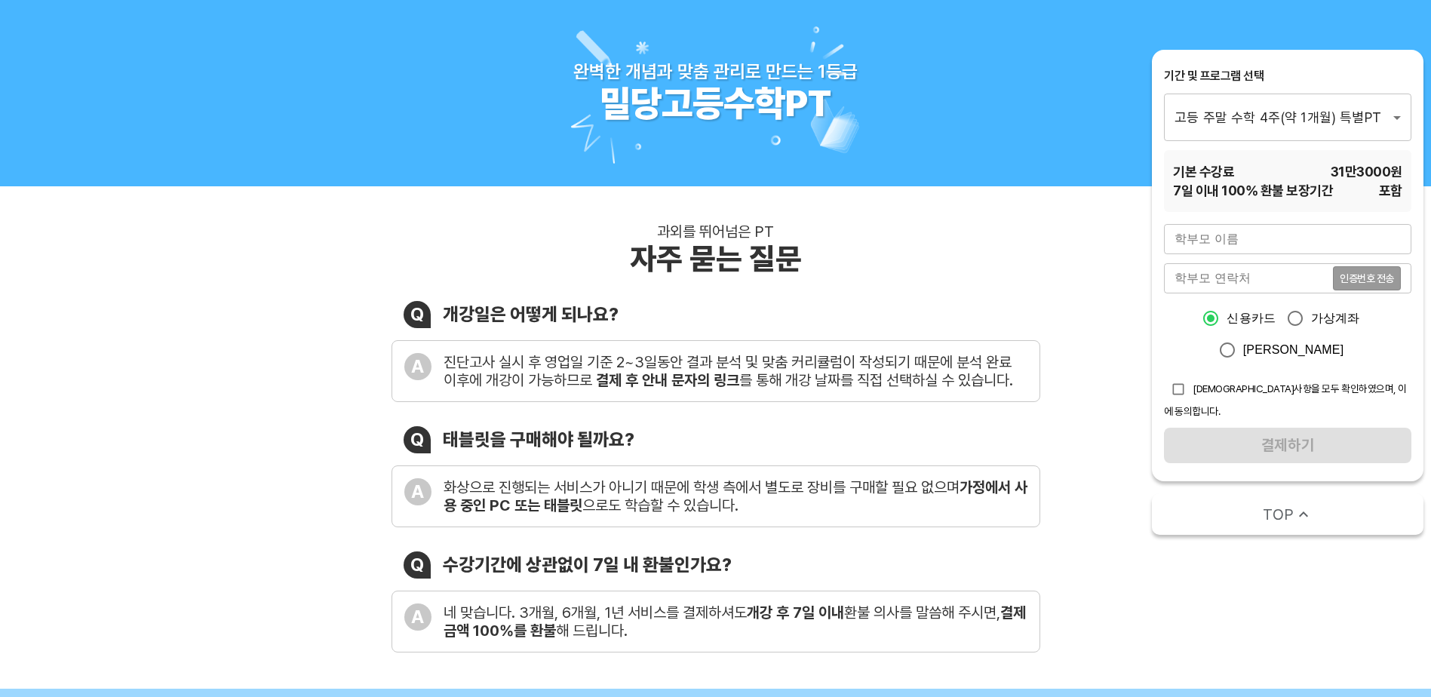
click at [1237, 233] on input "text" at bounding box center [1287, 239] width 247 height 30
type input "g"
type input "현철호"
click at [1223, 278] on input "tel" at bounding box center [1248, 278] width 169 height 30
type input "01089297369"
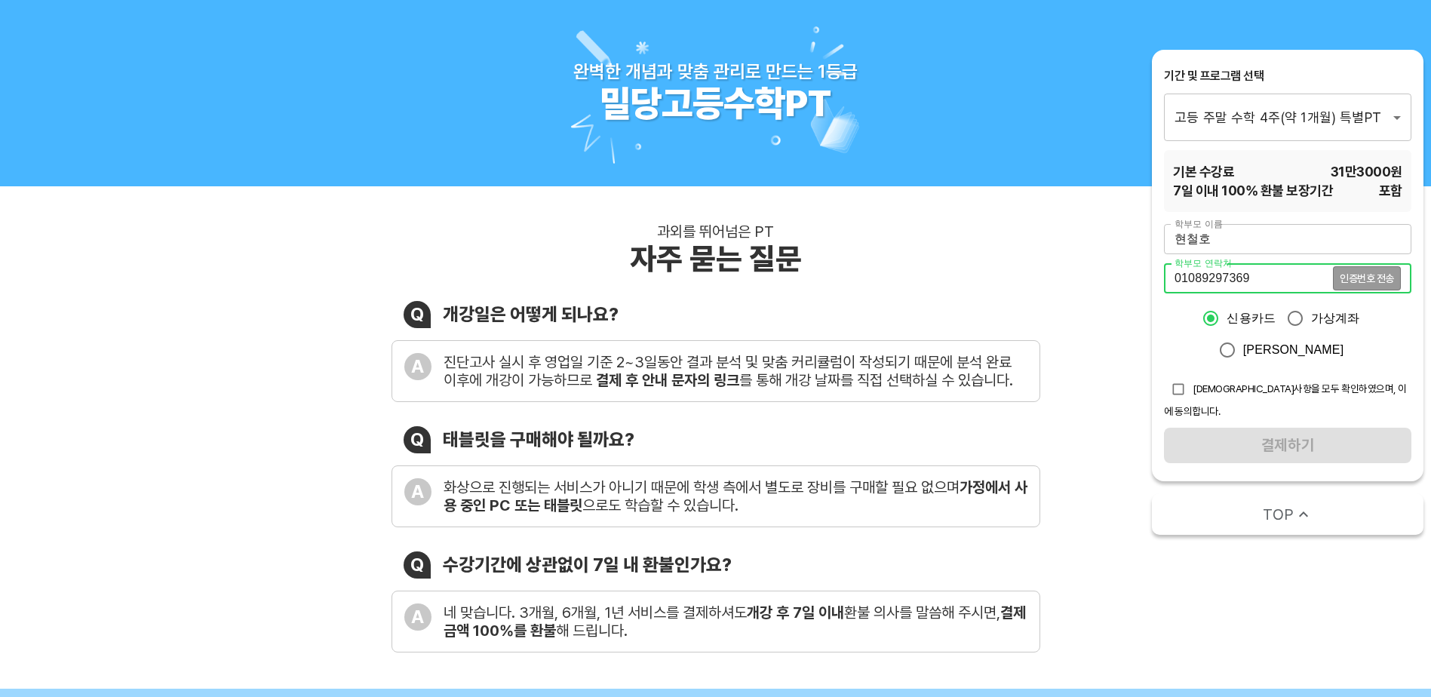
click at [978, 220] on div "과외를 뛰어넘은 PT 자주 묻는 질문 Q 개강일은 어떻게 되나요? A 진단고사 실시 후 영업일 기준 2~3일동안 결과 분석 및 맞춤 커리큘럼이…" at bounding box center [715, 437] width 1431 height 503
click at [1378, 275] on span "인증번호 전송" at bounding box center [1367, 278] width 54 height 11
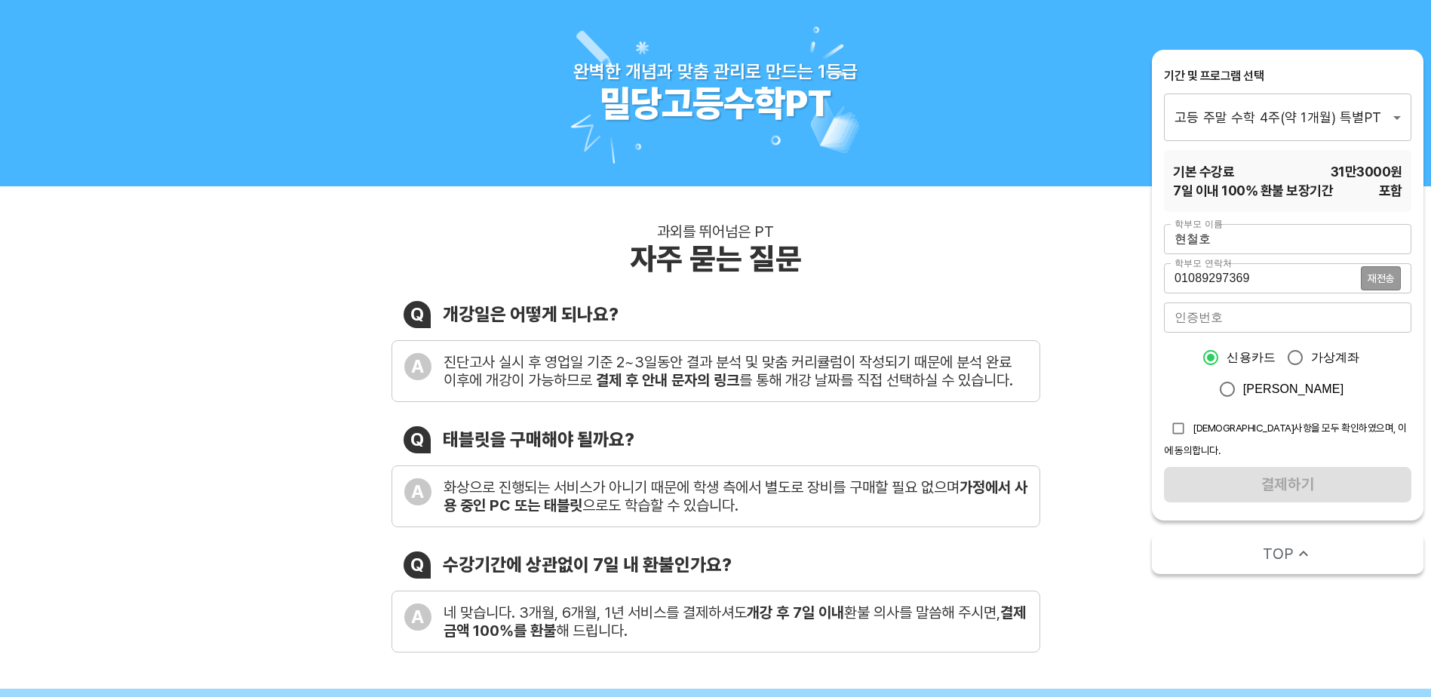
click at [1209, 322] on input "number" at bounding box center [1287, 318] width 247 height 30
type input "5086"
click at [1174, 431] on input "checkbox" at bounding box center [1178, 428] width 29 height 29
checkbox input "true"
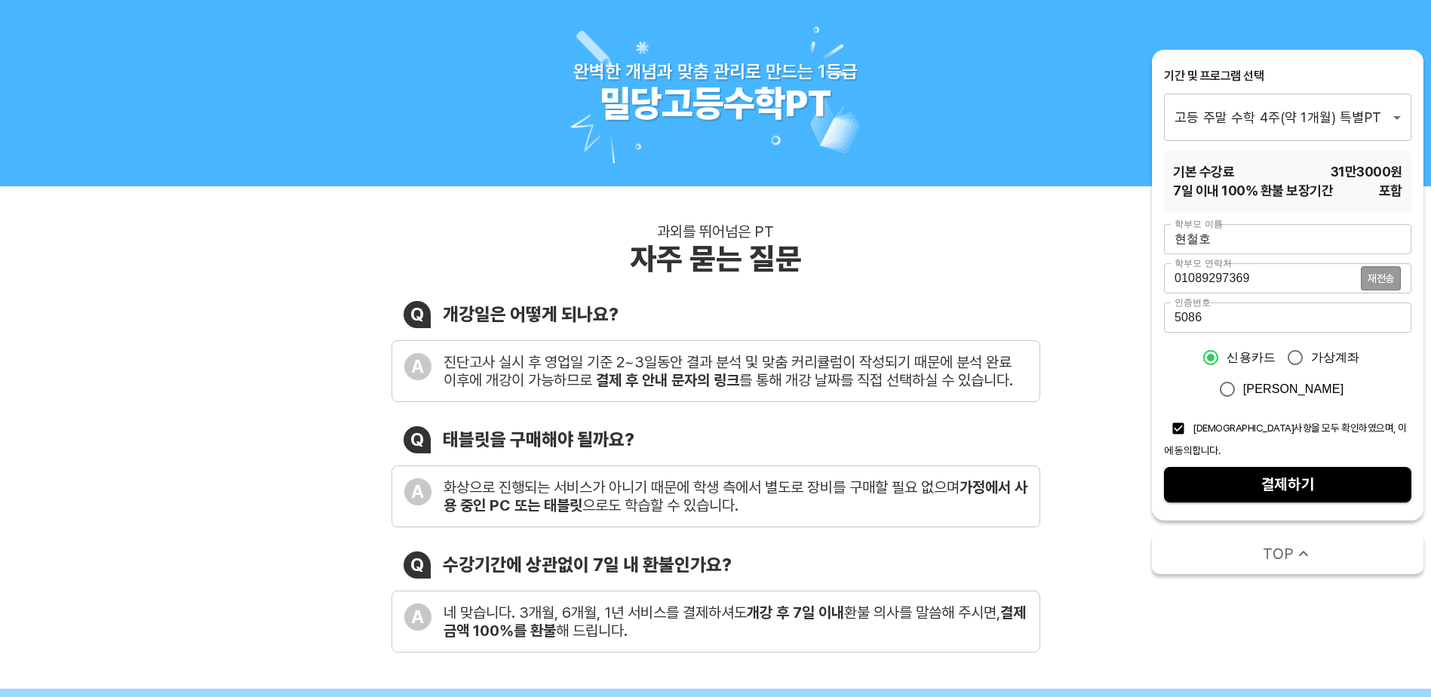
click at [1293, 472] on span "결제하기" at bounding box center [1287, 485] width 223 height 26
